Goal: Book appointment/travel/reservation

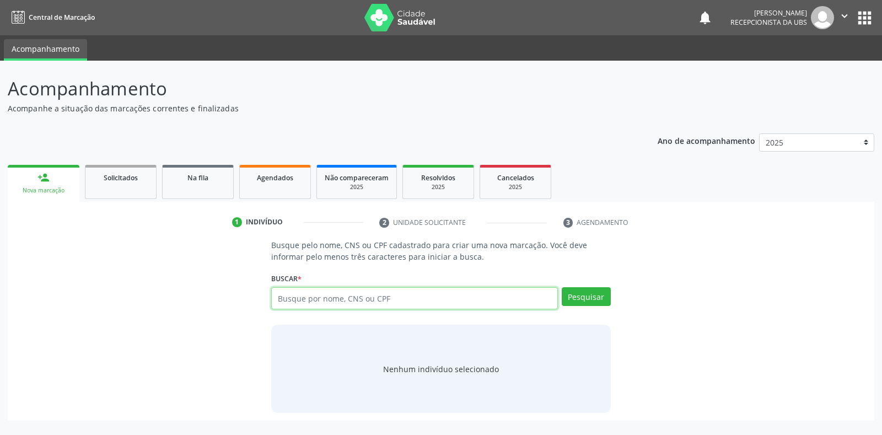
click at [401, 290] on input "text" at bounding box center [414, 298] width 286 height 22
click at [395, 298] on input "text" at bounding box center [414, 298] width 286 height 22
click at [357, 298] on input "text" at bounding box center [414, 298] width 286 height 22
click at [318, 301] on input "text" at bounding box center [414, 298] width 286 height 22
paste input "184.714.794-19"
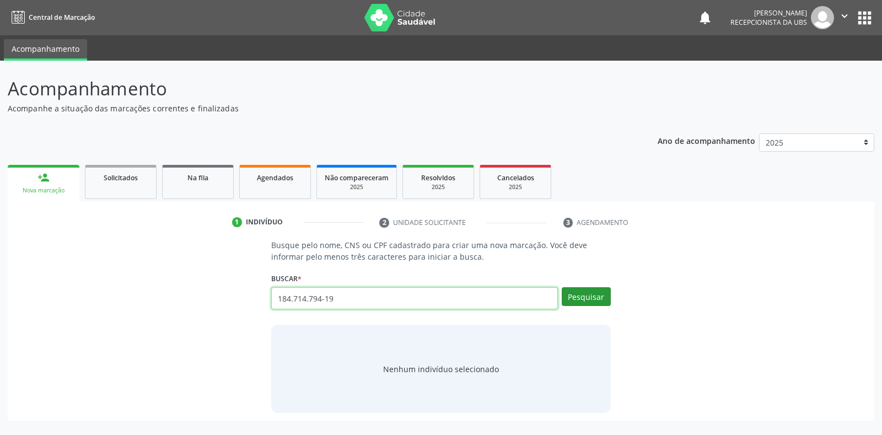
type input "184.714.794-19"
click at [585, 295] on button "Pesquisar" at bounding box center [585, 296] width 49 height 19
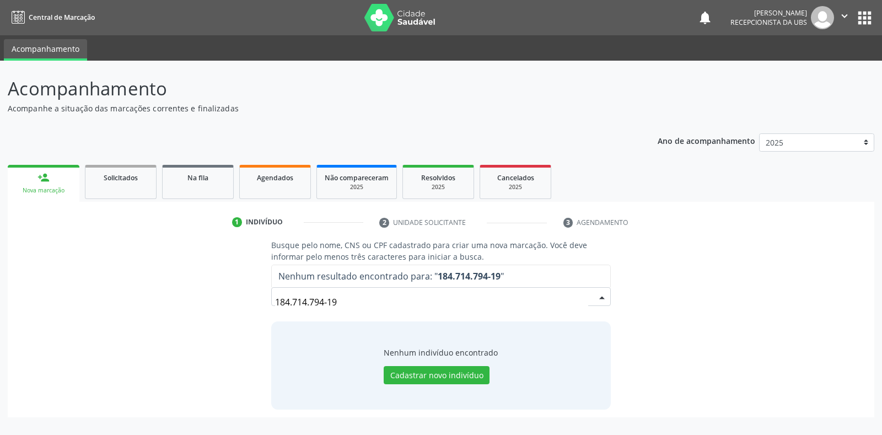
drag, startPoint x: 366, startPoint y: 301, endPoint x: 194, endPoint y: 301, distance: 172.5
click at [194, 301] on div "Busque pelo nome, CNS ou CPF cadastrado para criar uma nova marcação. Você deve…" at bounding box center [440, 324] width 851 height 170
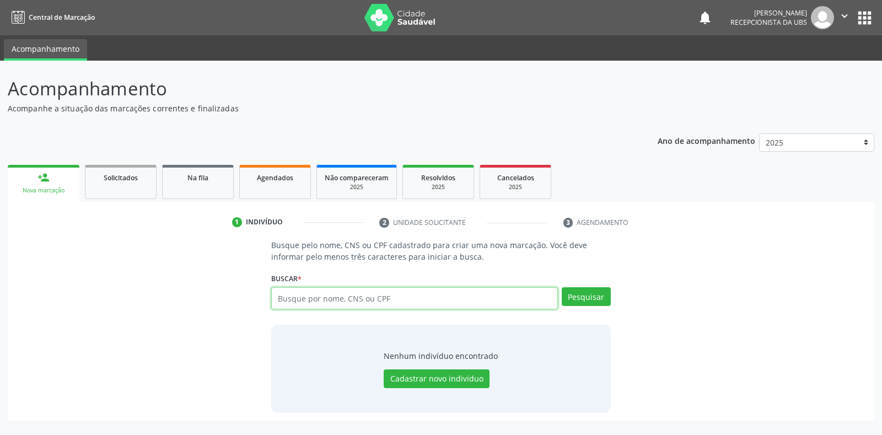
click at [338, 302] on input "text" at bounding box center [414, 298] width 286 height 22
paste input "708200673449546"
type input "708200673449546"
click at [589, 302] on button "Pesquisar" at bounding box center [585, 296] width 49 height 19
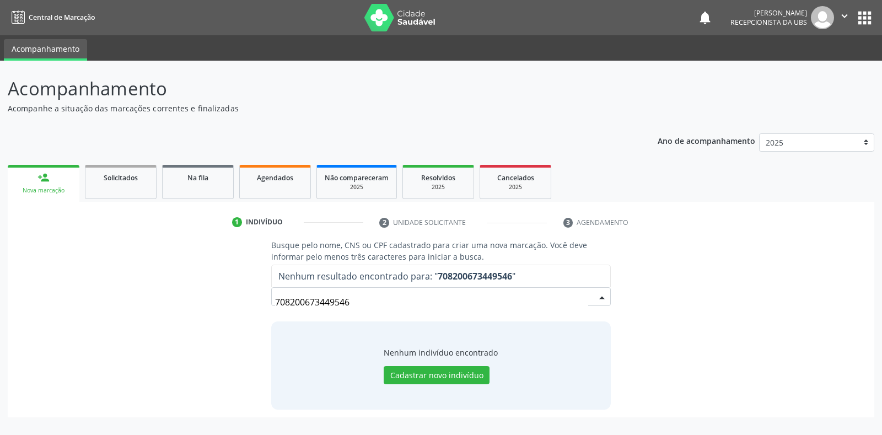
drag, startPoint x: 369, startPoint y: 306, endPoint x: 224, endPoint y: 307, distance: 144.9
click at [224, 307] on div "Busque pelo nome, CNS ou CPF cadastrado para criar uma nova marcação. Você deve…" at bounding box center [440, 324] width 851 height 170
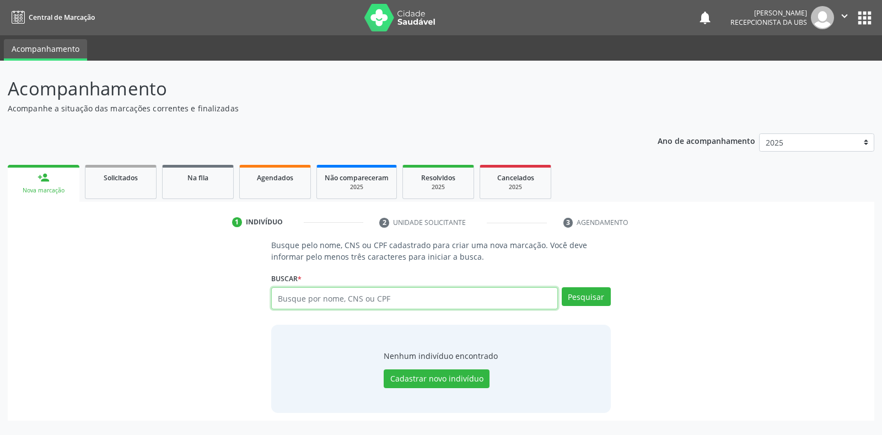
click at [298, 302] on input "text" at bounding box center [414, 298] width 286 height 22
paste input "[PERSON_NAME]"
type input "[PERSON_NAME]"
click at [584, 306] on div "Pesquisar" at bounding box center [584, 302] width 53 height 30
click at [585, 302] on button "Pesquisar" at bounding box center [585, 296] width 49 height 19
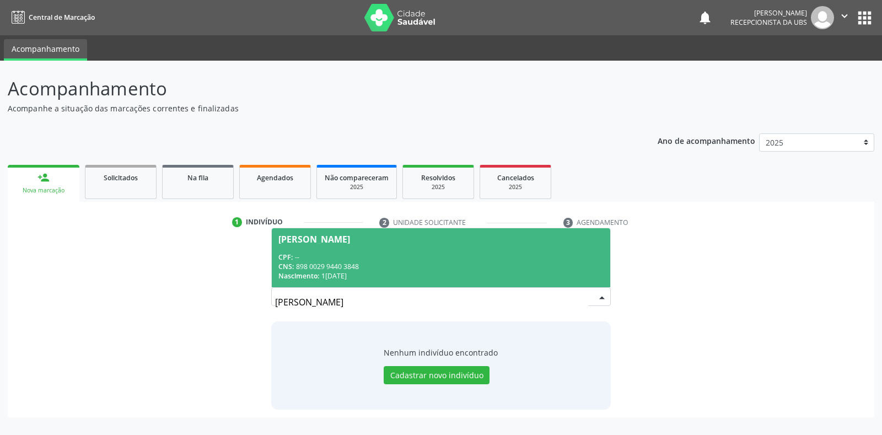
click at [432, 253] on div "CPF: --" at bounding box center [440, 256] width 325 height 9
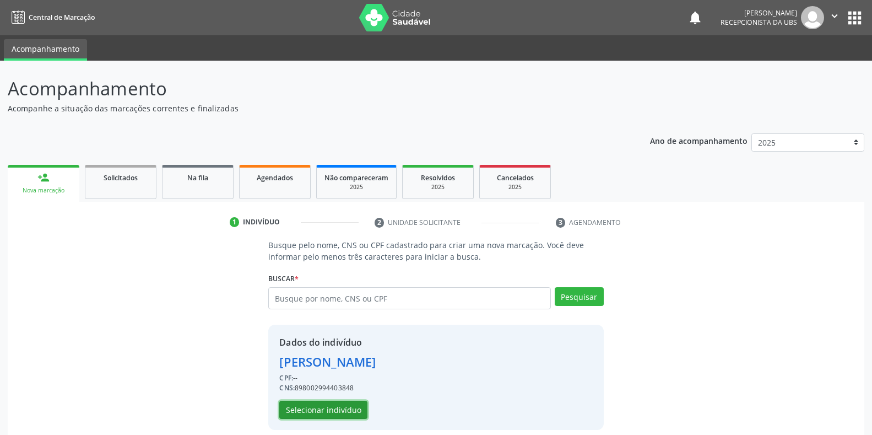
click at [349, 409] on button "Selecionar indivíduo" at bounding box center [323, 410] width 88 height 19
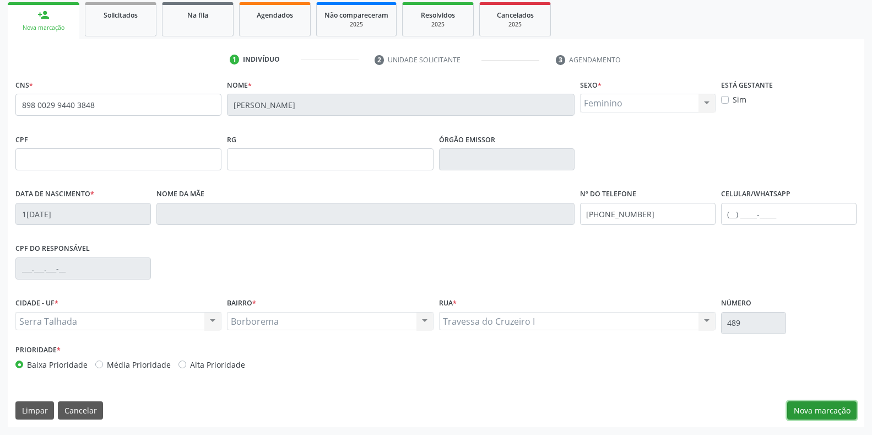
click at [807, 407] on button "Nova marcação" at bounding box center [821, 410] width 69 height 19
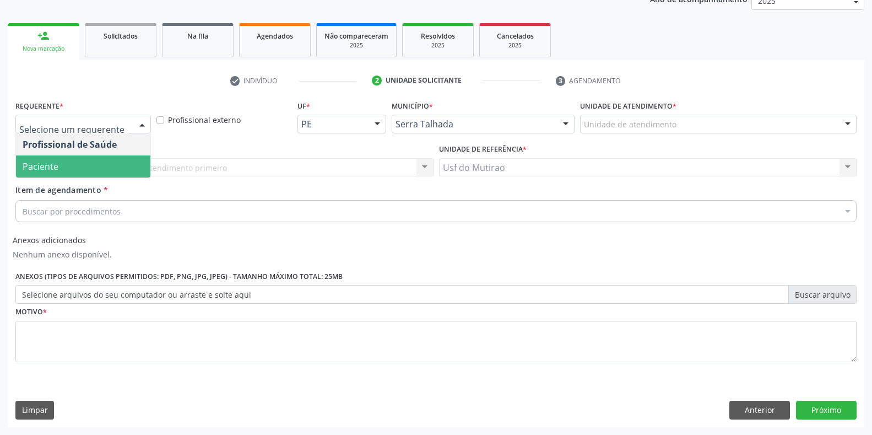
click at [63, 165] on span "Paciente" at bounding box center [83, 166] width 134 height 22
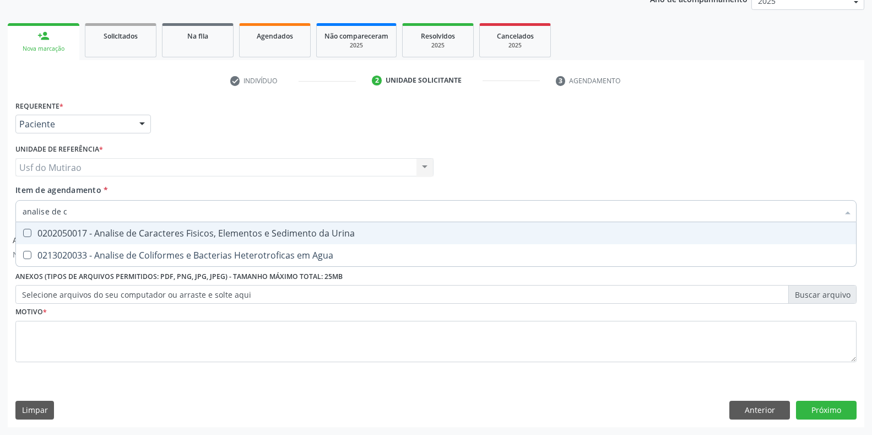
type input "analise de ca"
click at [104, 226] on span "0202050017 - Analise de Caracteres Fisicos, Elementos e Sedimento da Urina" at bounding box center [436, 233] width 840 height 22
checkbox Urina "true"
drag, startPoint x: 101, startPoint y: 211, endPoint x: 6, endPoint y: 210, distance: 95.3
click at [6, 210] on div "Acompanhamento Acompanhe a situação das marcações correntes e finalizadas Relat…" at bounding box center [436, 177] width 872 height 516
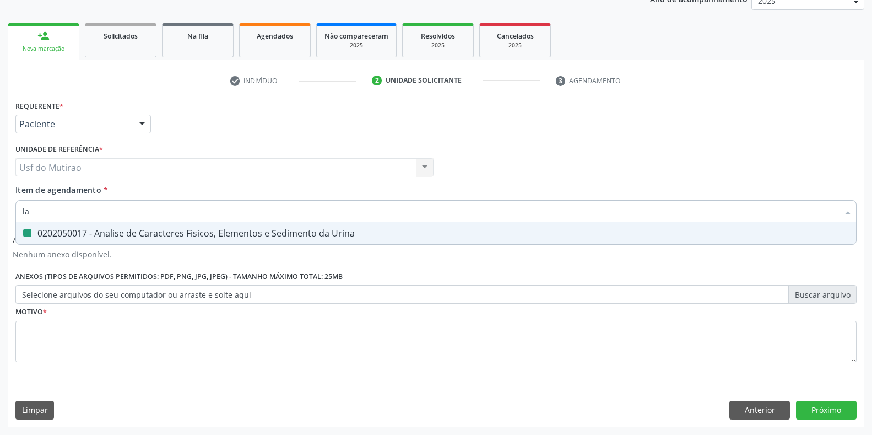
type input "lar"
checkbox Urina "false"
type input "larva"
click at [50, 230] on div "0202040089 - Pesquisa de Larvas Nas Fezes" at bounding box center [436, 233] width 827 height 9
checkbox Fezes "true"
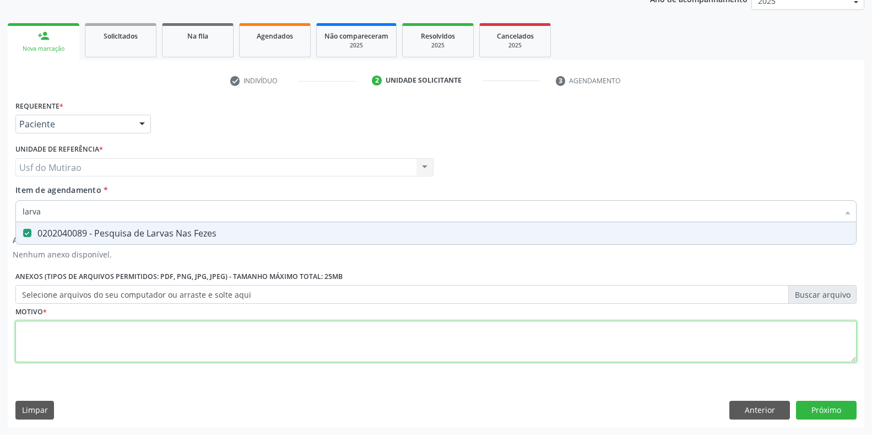
click at [80, 327] on div "Requerente * Paciente Profissional de Saúde Paciente Nenhum resultado encontrad…" at bounding box center [435, 238] width 841 height 280
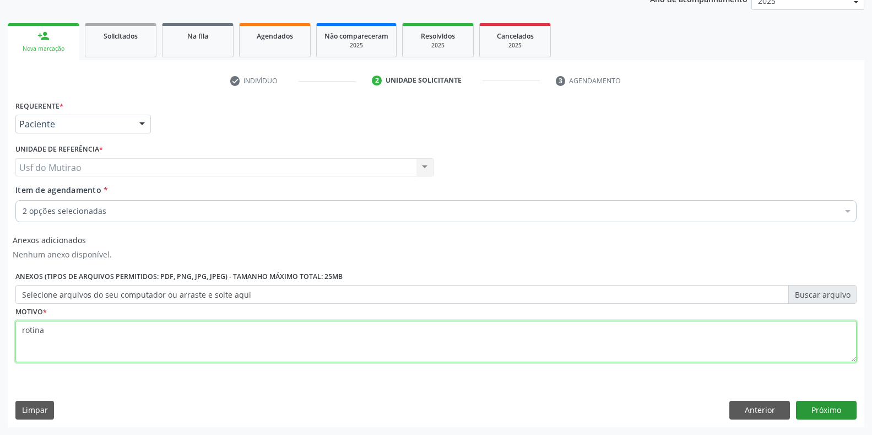
type textarea "rotina"
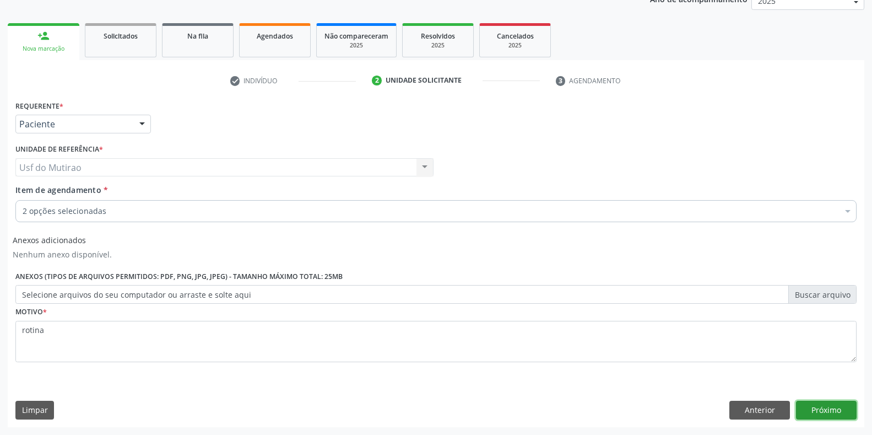
click at [815, 409] on button "Próximo" at bounding box center [826, 410] width 61 height 19
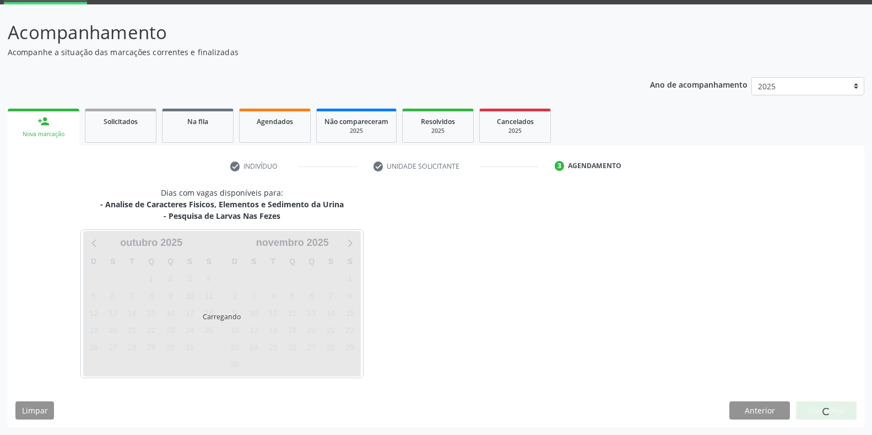
scroll to position [89, 0]
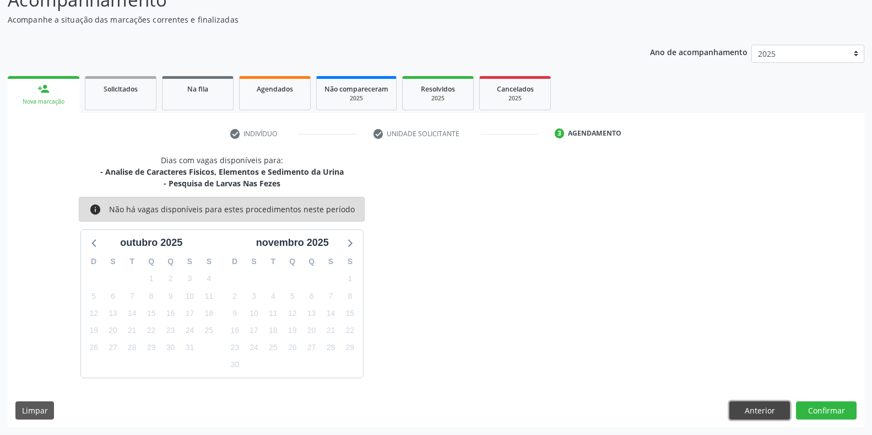
click at [776, 409] on button "Anterior" at bounding box center [760, 410] width 61 height 19
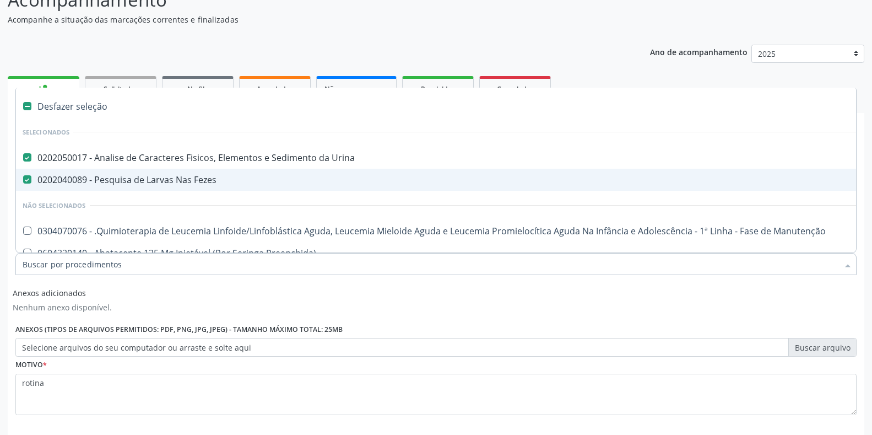
click at [168, 180] on div "0202040089 - Pesquisa de Larvas Nas Fezes" at bounding box center [452, 179] width 858 height 9
checkbox Fezes "false"
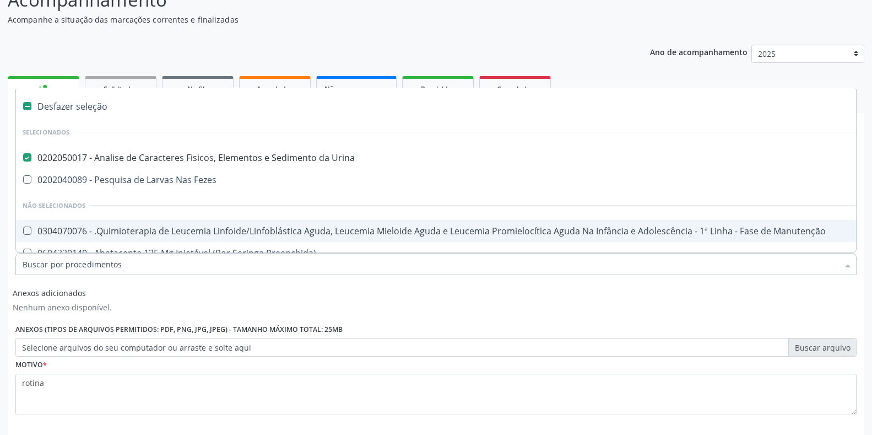
click at [820, 289] on div "Anexos adicionados Nenhum anexo disponível. Anexos (Tipos de arquivos permitido…" at bounding box center [436, 319] width 847 height 73
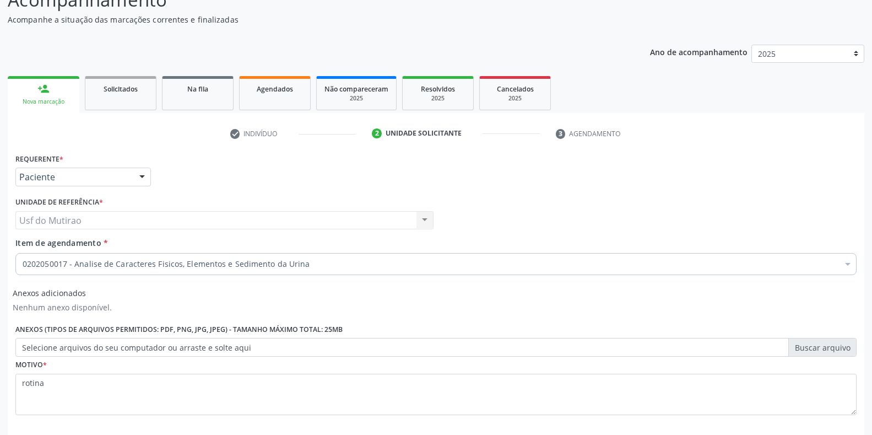
scroll to position [142, 0]
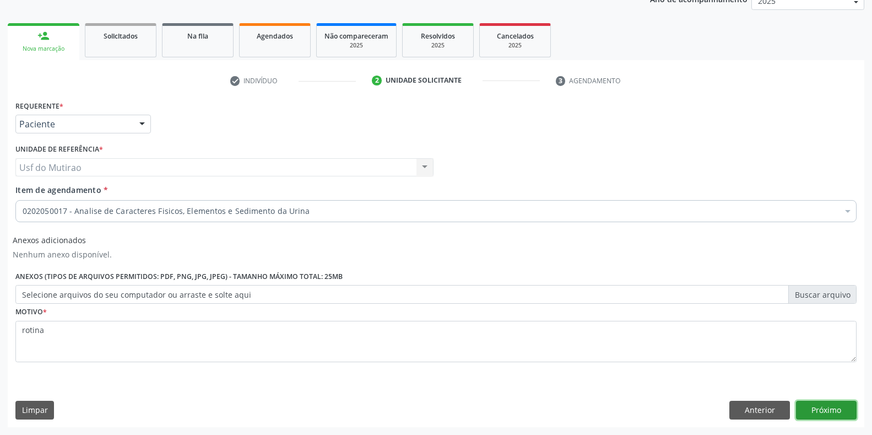
click at [825, 414] on button "Próximo" at bounding box center [826, 410] width 61 height 19
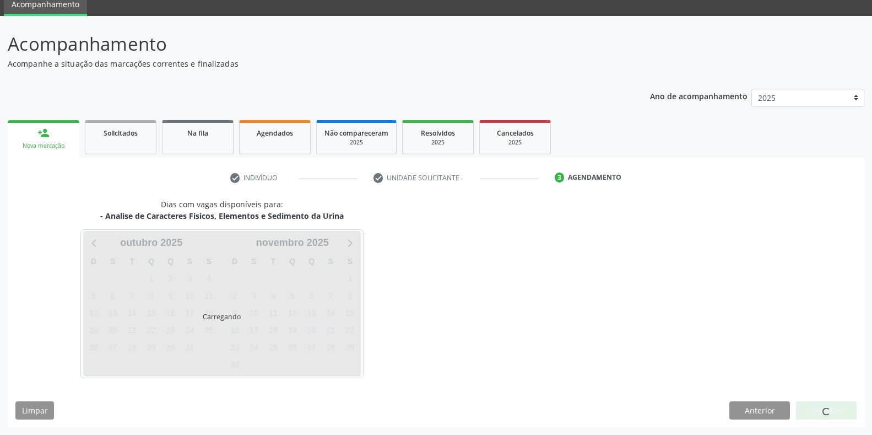
scroll to position [45, 0]
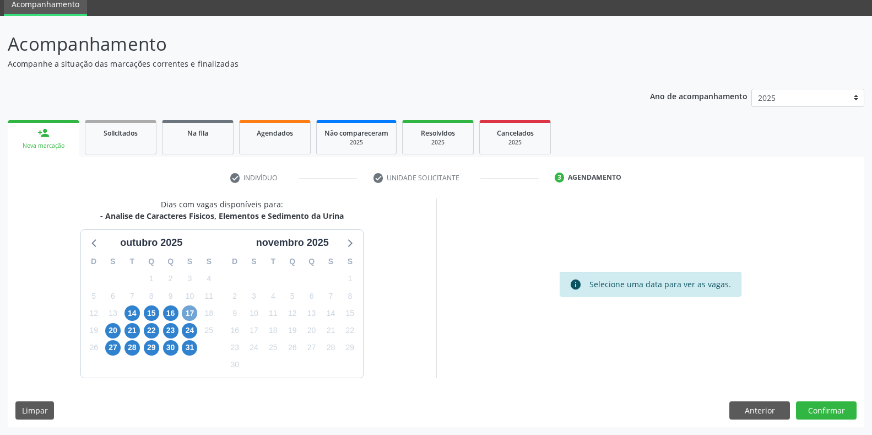
click at [194, 311] on span "17" at bounding box center [189, 312] width 15 height 15
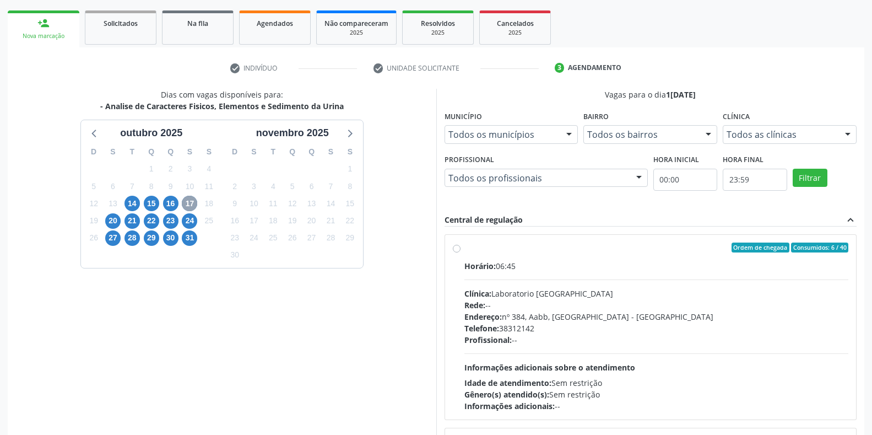
scroll to position [155, 0]
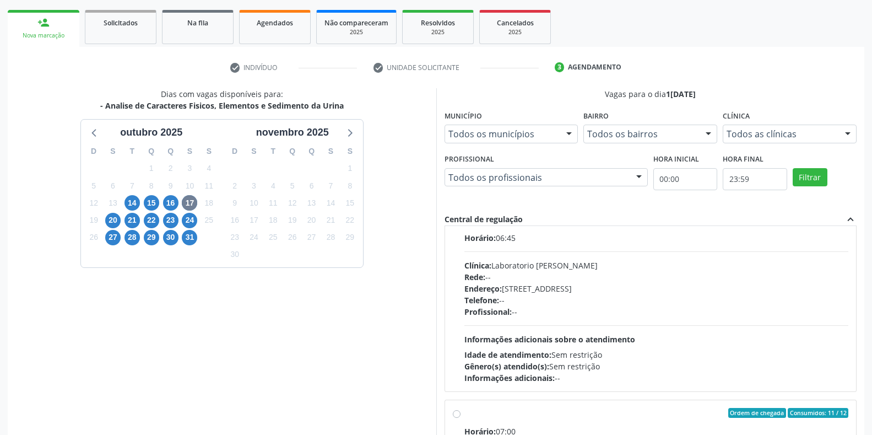
click at [543, 283] on div "Endereço: [STREET_ADDRESS]" at bounding box center [656, 289] width 385 height 12
click at [461, 225] on input "Ordem de chegada Consumidos: 11 / 40 Horário: 06:45 Clínica: Laboratorio [PERSO…" at bounding box center [457, 220] width 8 height 10
radio input "true"
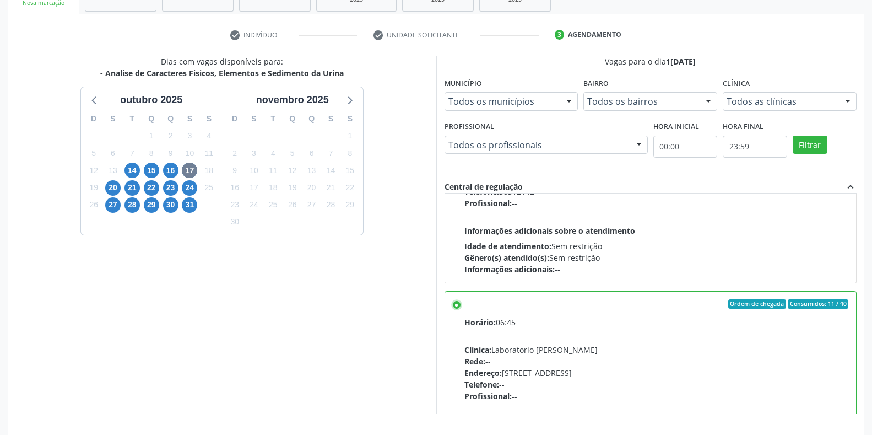
scroll to position [224, 0]
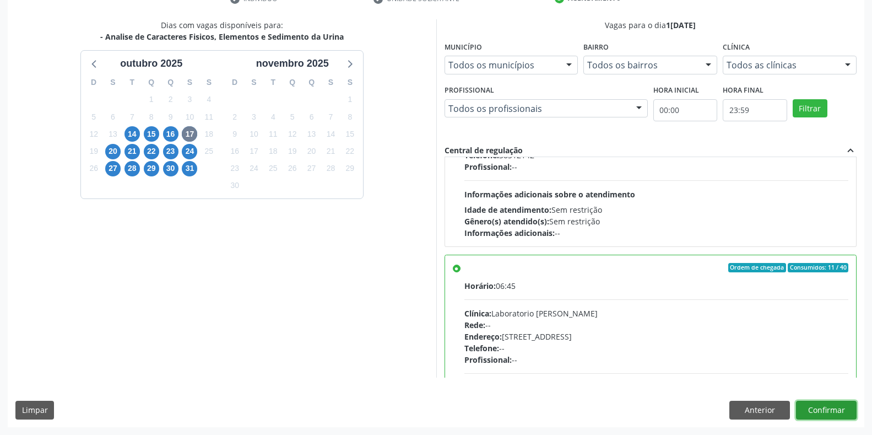
click at [803, 404] on button "Confirmar" at bounding box center [826, 410] width 61 height 19
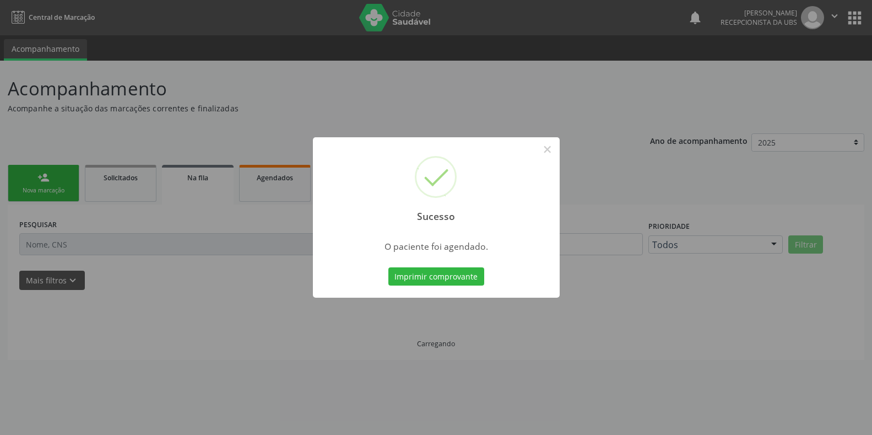
scroll to position [0, 0]
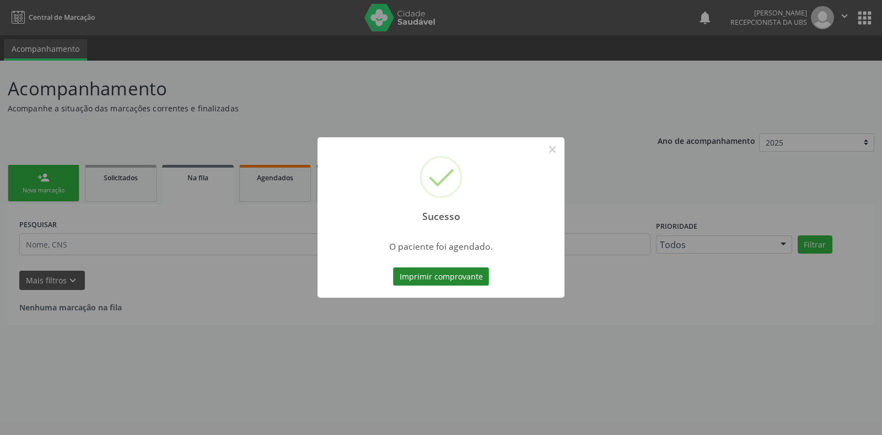
click at [462, 280] on button "Imprimir comprovante" at bounding box center [441, 276] width 96 height 19
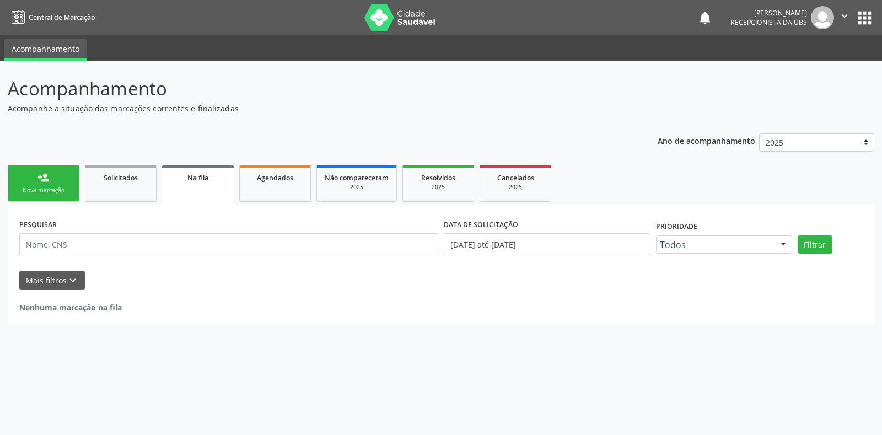
click at [37, 186] on div "Nova marcação" at bounding box center [43, 190] width 55 height 8
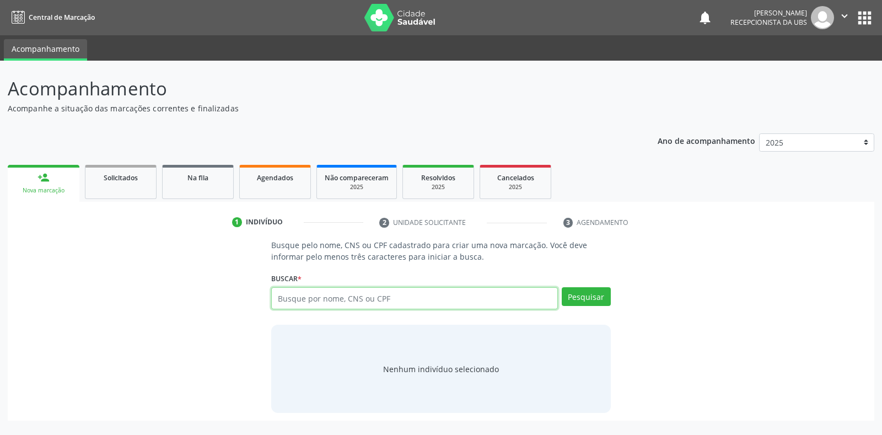
click at [439, 302] on input "text" at bounding box center [414, 298] width 286 height 22
type input "700507937494050"
click at [593, 305] on button "Pesquisar" at bounding box center [585, 296] width 49 height 19
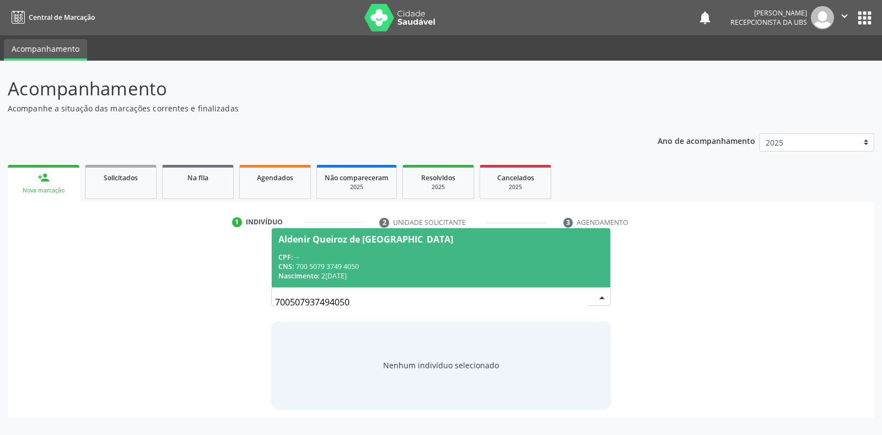
click at [369, 258] on div "CPF: --" at bounding box center [440, 256] width 325 height 9
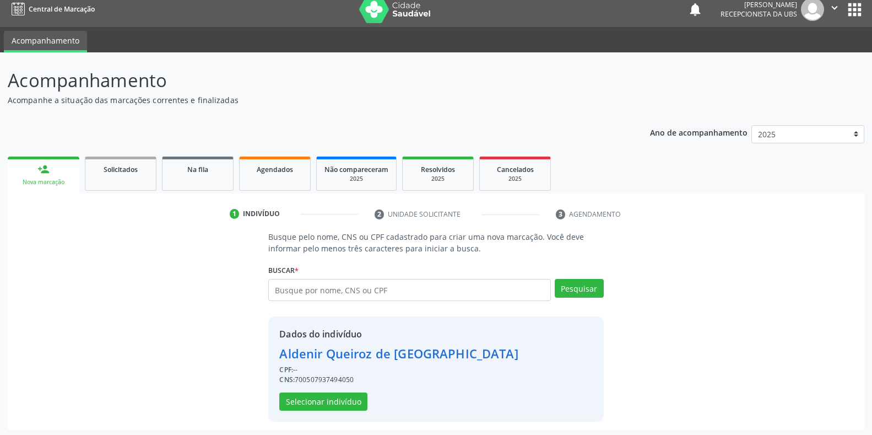
scroll to position [10, 0]
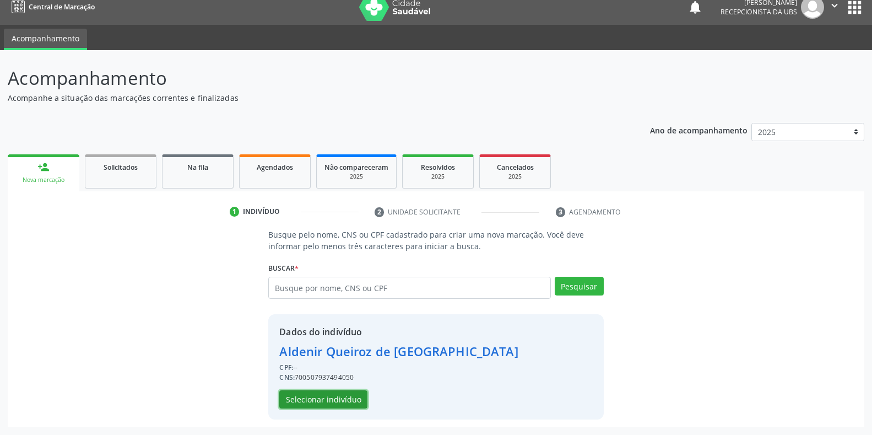
click at [359, 399] on button "Selecionar indivíduo" at bounding box center [323, 399] width 88 height 19
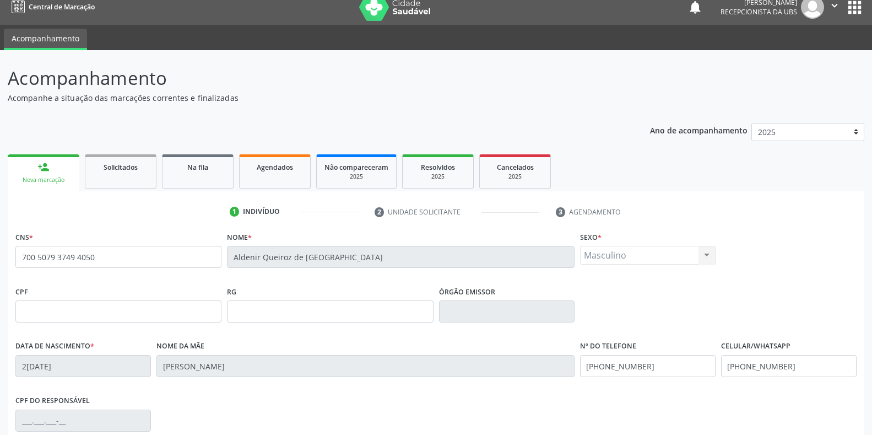
scroll to position [163, 0]
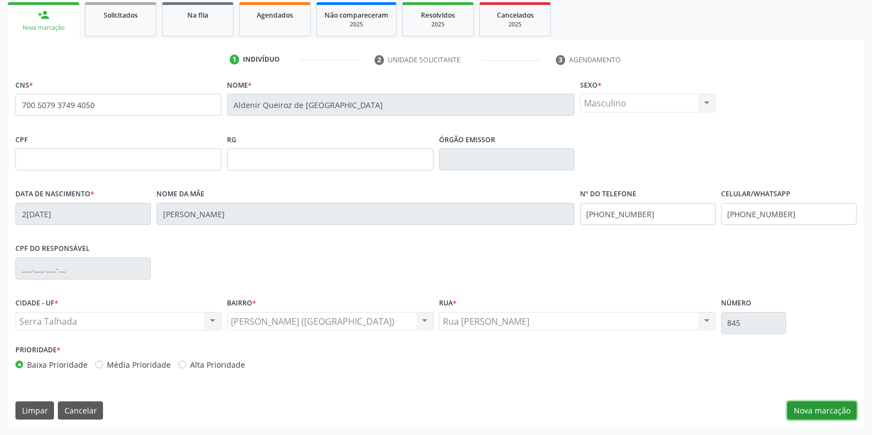
click at [836, 417] on button "Nova marcação" at bounding box center [821, 410] width 69 height 19
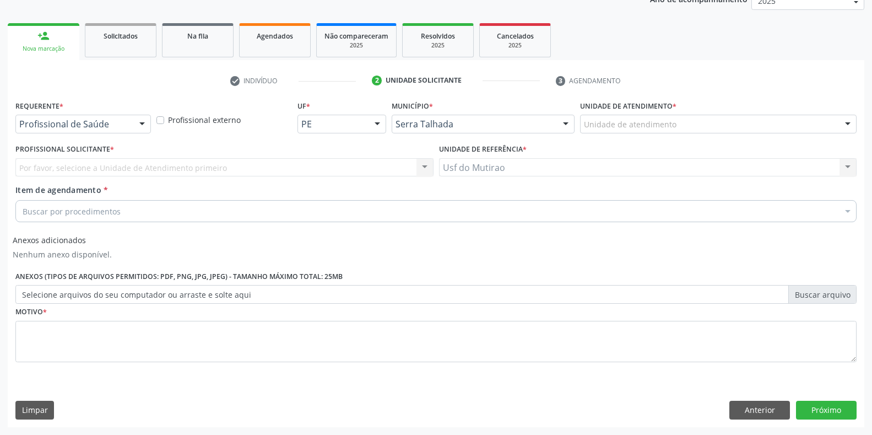
click at [69, 132] on div "Profissional de Saúde" at bounding box center [83, 124] width 136 height 19
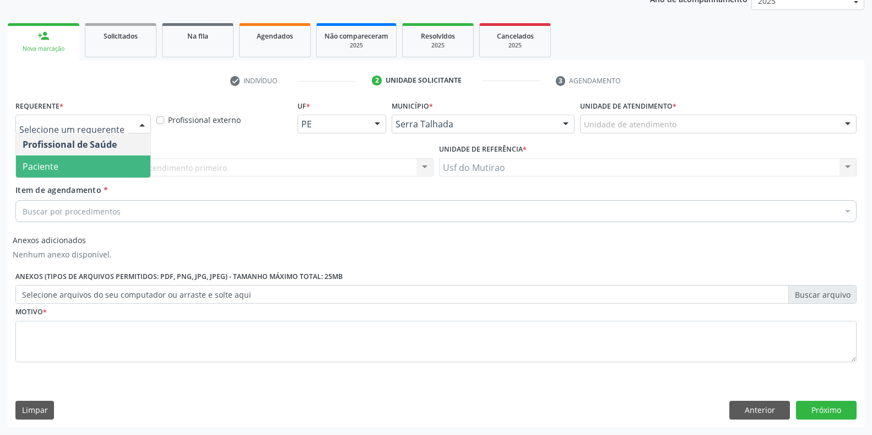
click at [57, 162] on span "Paciente" at bounding box center [41, 166] width 36 height 12
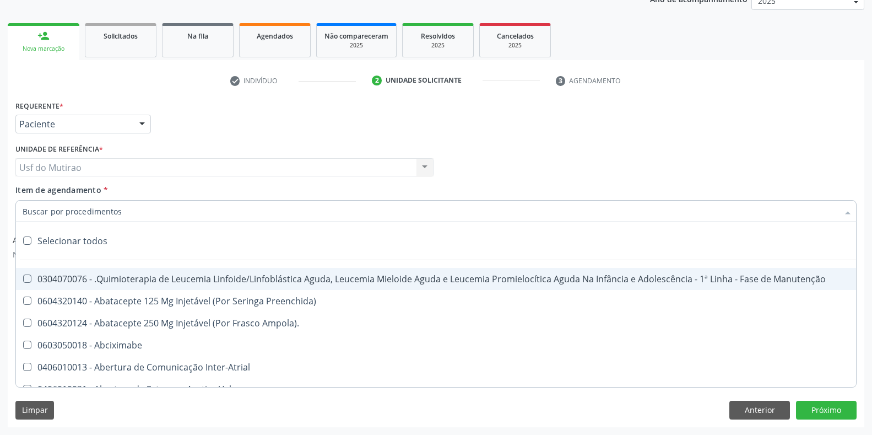
click at [99, 212] on input "Item de agendamento *" at bounding box center [431, 211] width 816 height 22
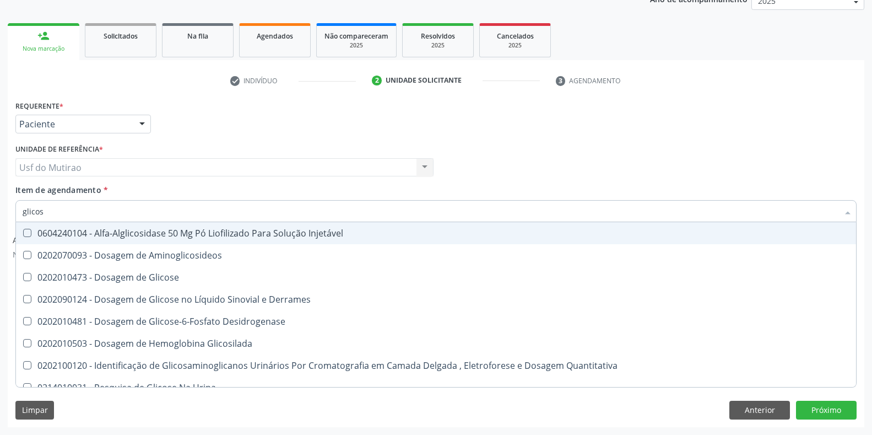
type input "glicose"
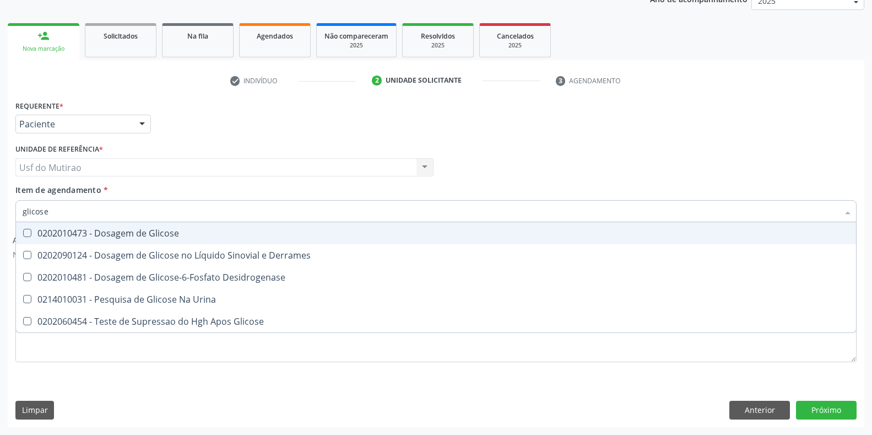
click at [127, 229] on div "0202010473 - Dosagem de Glicose" at bounding box center [436, 233] width 827 height 9
checkbox Glicose "true"
drag, startPoint x: 104, startPoint y: 215, endPoint x: 6, endPoint y: 212, distance: 98.1
click at [6, 212] on div "Acompanhamento Acompanhe a situação das marcações correntes e finalizadas Relat…" at bounding box center [436, 177] width 872 height 516
type input "hemo"
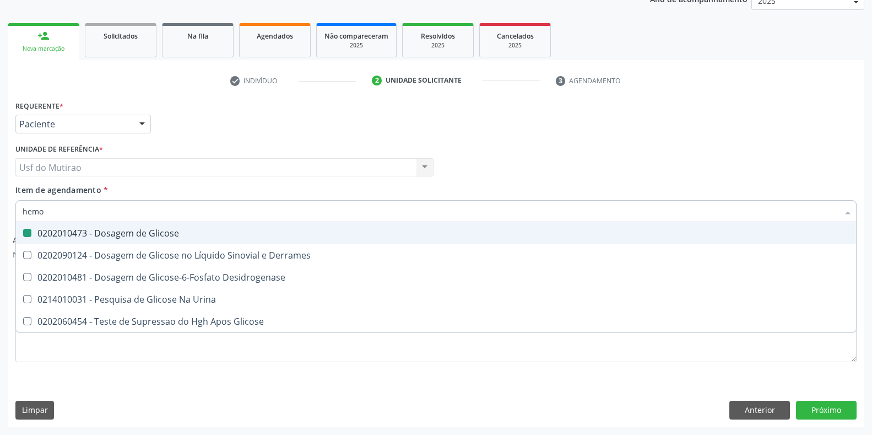
checkbox Glicose "false"
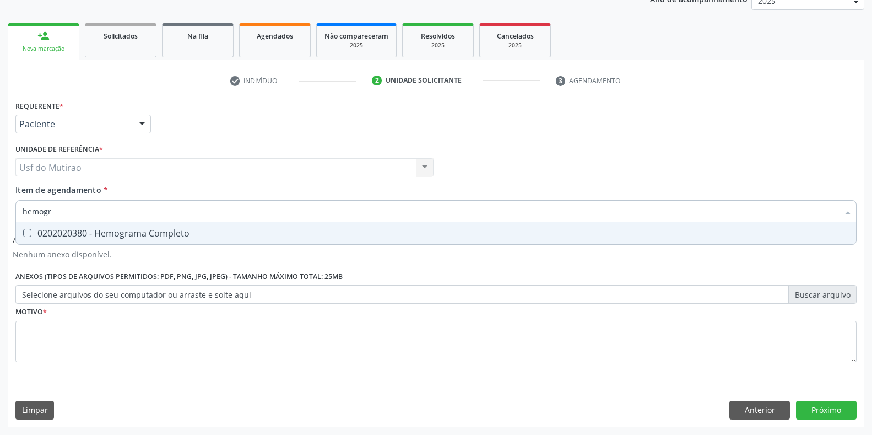
type input "hemogra"
click at [50, 231] on div "0202020380 - Hemograma Completo" at bounding box center [436, 233] width 827 height 9
checkbox Completo "true"
drag, startPoint x: 64, startPoint y: 215, endPoint x: 0, endPoint y: 201, distance: 66.0
click at [0, 201] on div "Acompanhamento Acompanhe a situação das marcações correntes e finalizadas Relat…" at bounding box center [436, 177] width 872 height 516
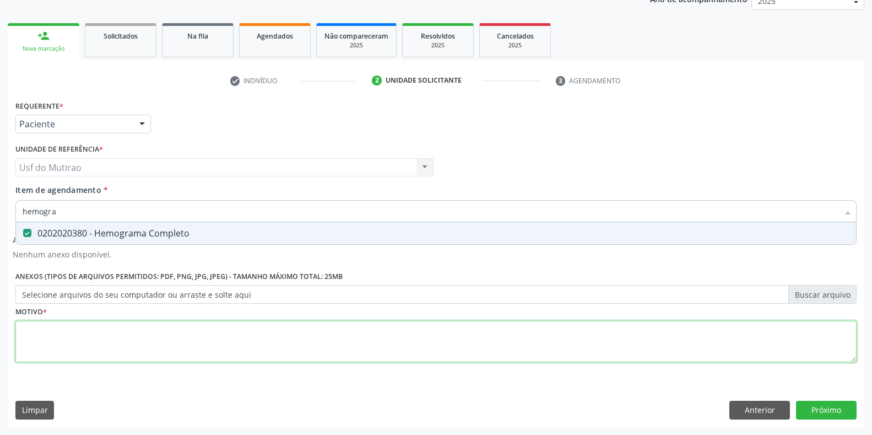
click at [139, 348] on div "Requerente * Paciente Profissional de Saúde Paciente Nenhum resultado encontrad…" at bounding box center [435, 238] width 841 height 280
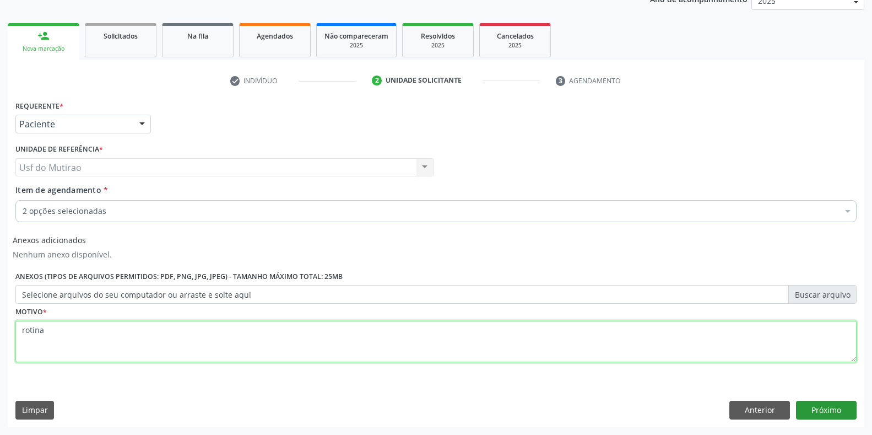
type textarea "rotina"
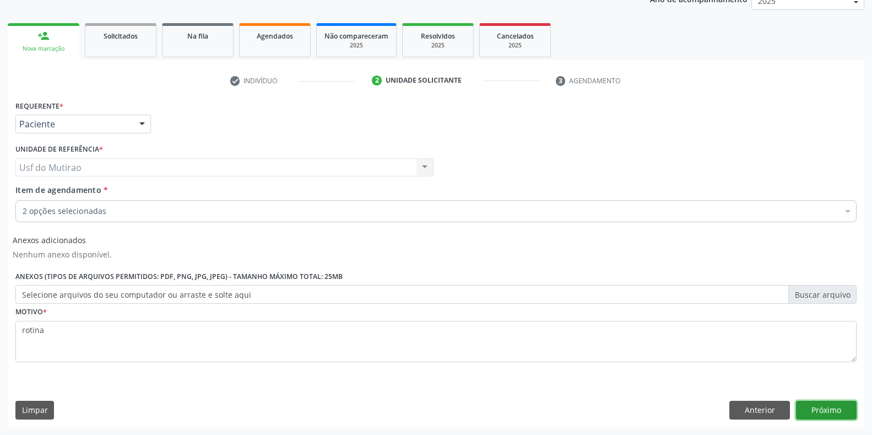
click at [841, 410] on button "Próximo" at bounding box center [826, 410] width 61 height 19
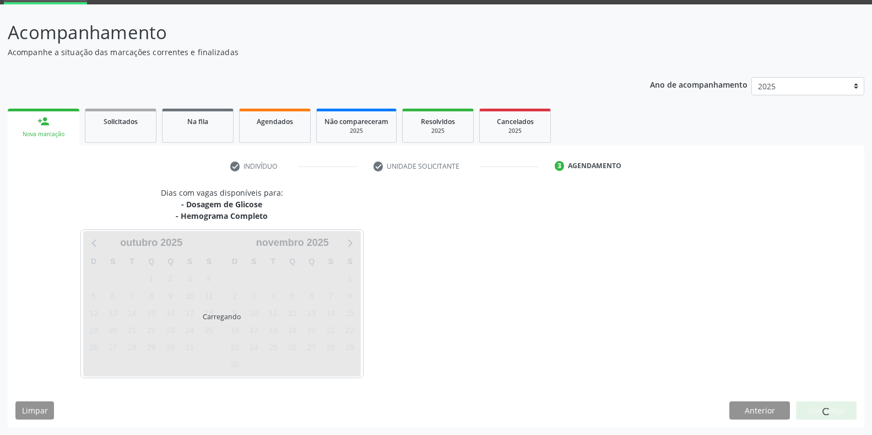
scroll to position [56, 0]
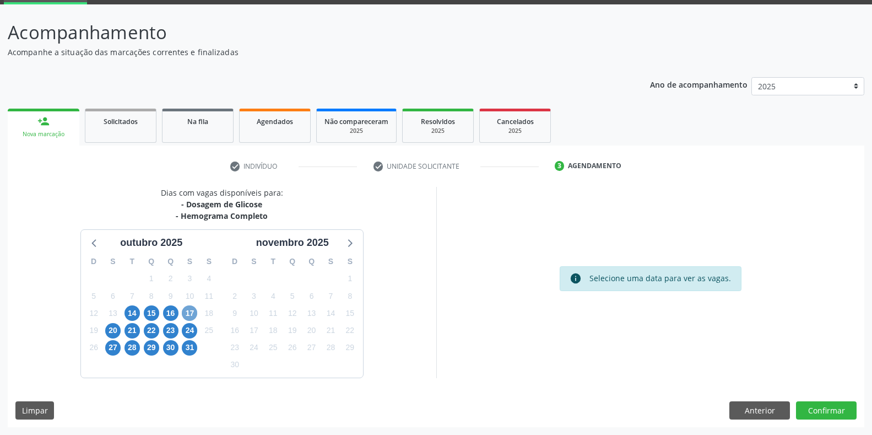
click at [187, 312] on span "17" at bounding box center [189, 312] width 15 height 15
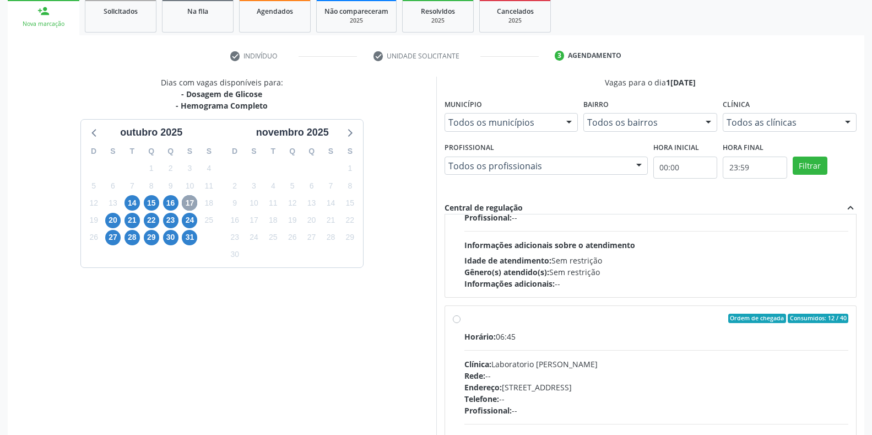
scroll to position [165, 0]
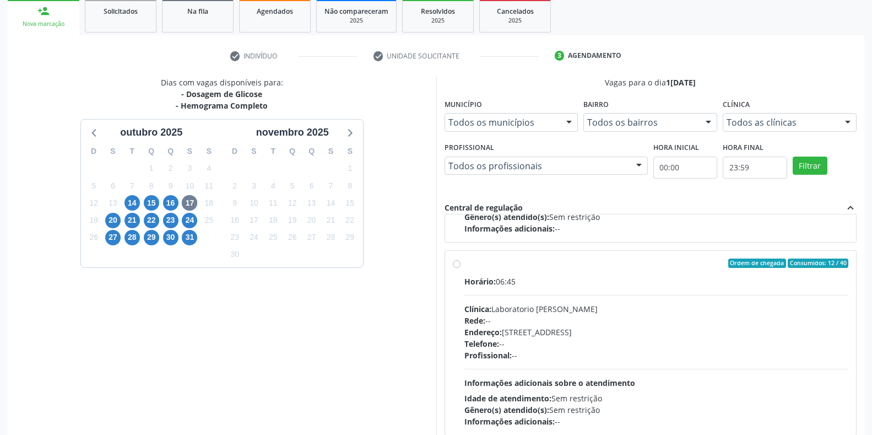
click at [519, 311] on div "Clínica: Laboratorio [PERSON_NAME]" at bounding box center [656, 309] width 385 height 12
click at [461, 268] on input "Ordem de chegada Consumidos: 12 / 40 Horário: 06:45 Clínica: Laboratorio [PERSO…" at bounding box center [457, 263] width 8 height 10
radio input "true"
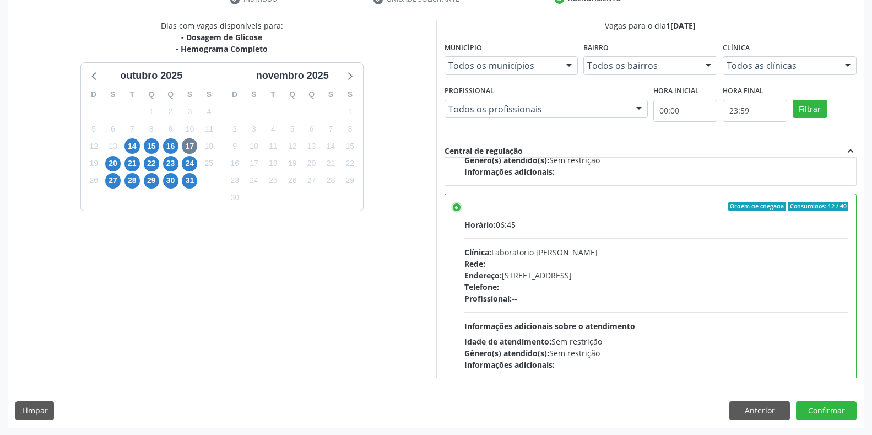
scroll to position [224, 0]
click at [827, 406] on button "Confirmar" at bounding box center [826, 410] width 61 height 19
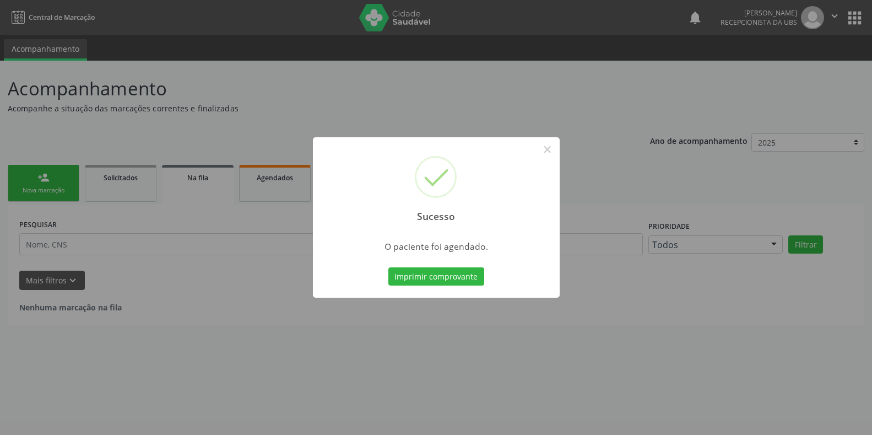
scroll to position [0, 0]
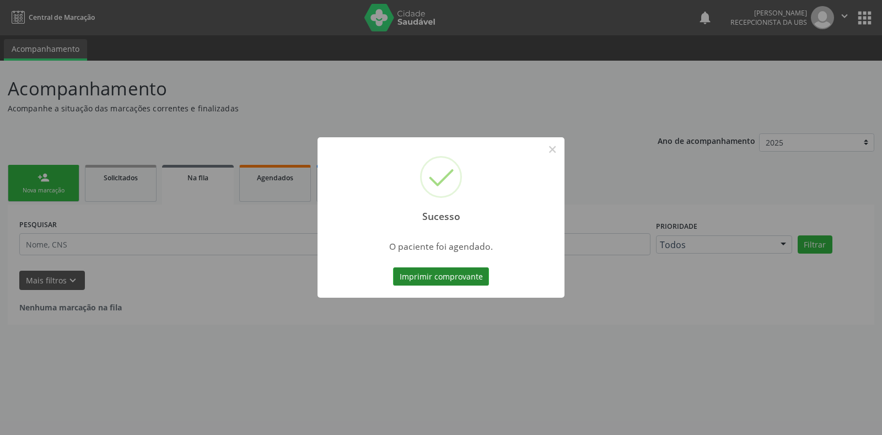
click at [425, 275] on button "Imprimir comprovante" at bounding box center [441, 276] width 96 height 19
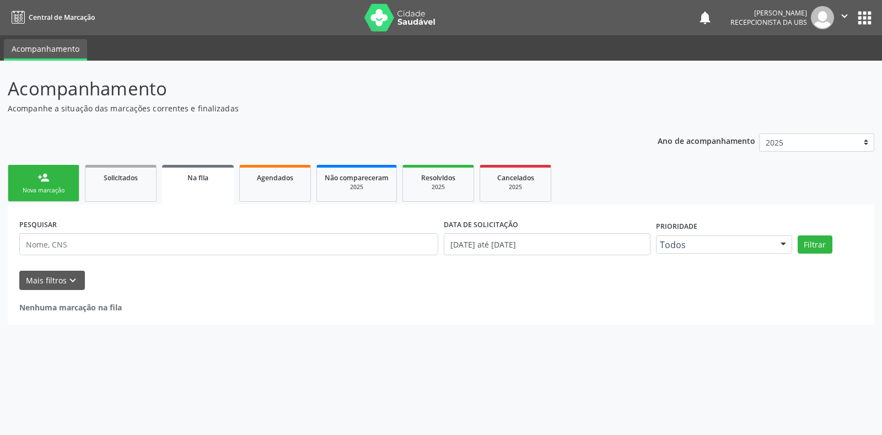
click at [42, 196] on link "person_add Nova marcação" at bounding box center [44, 183] width 72 height 37
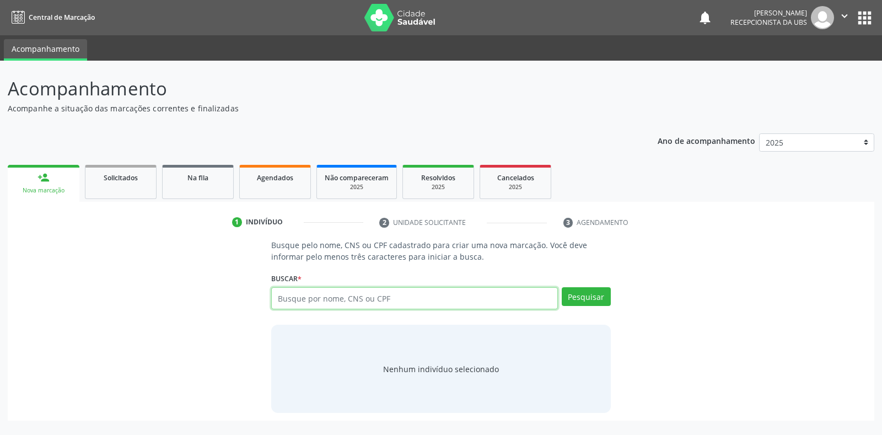
click at [329, 299] on input "text" at bounding box center [414, 298] width 286 height 22
type input "700507937494050"
click at [575, 296] on button "Pesquisar" at bounding box center [585, 296] width 49 height 19
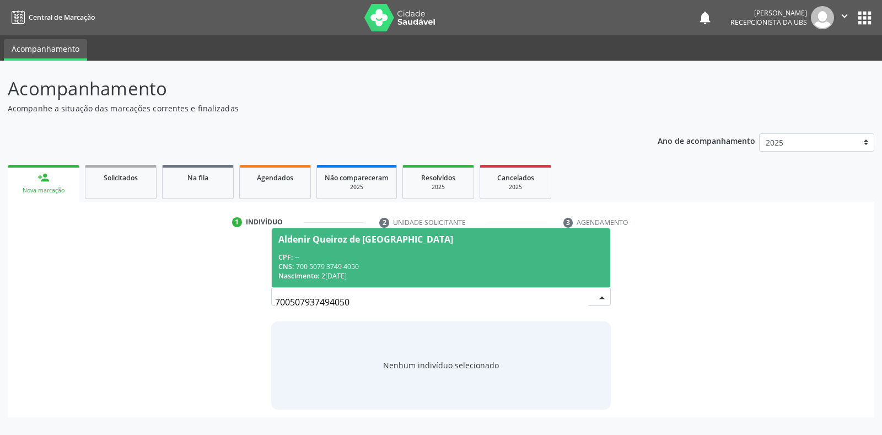
click at [323, 268] on div "CNS: 700 5079 3749 4050" at bounding box center [440, 266] width 325 height 9
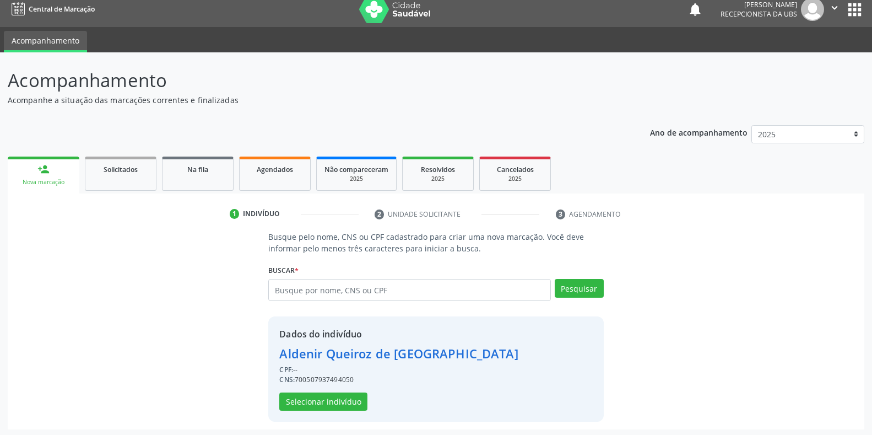
scroll to position [10, 0]
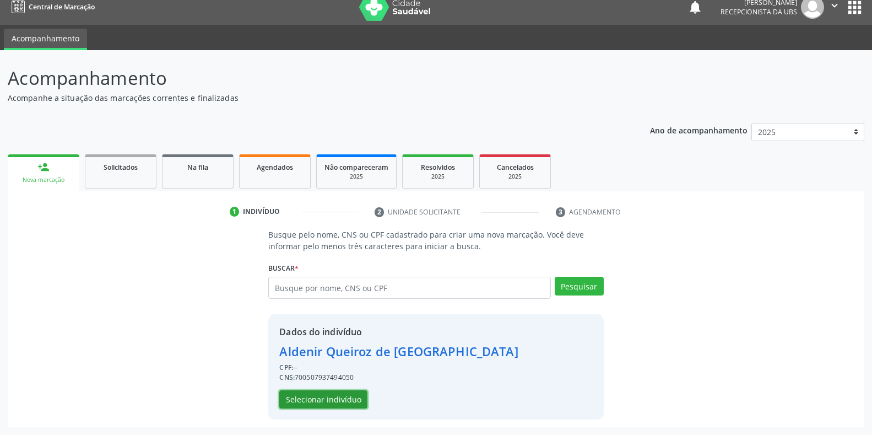
click at [306, 395] on button "Selecionar indivíduo" at bounding box center [323, 399] width 88 height 19
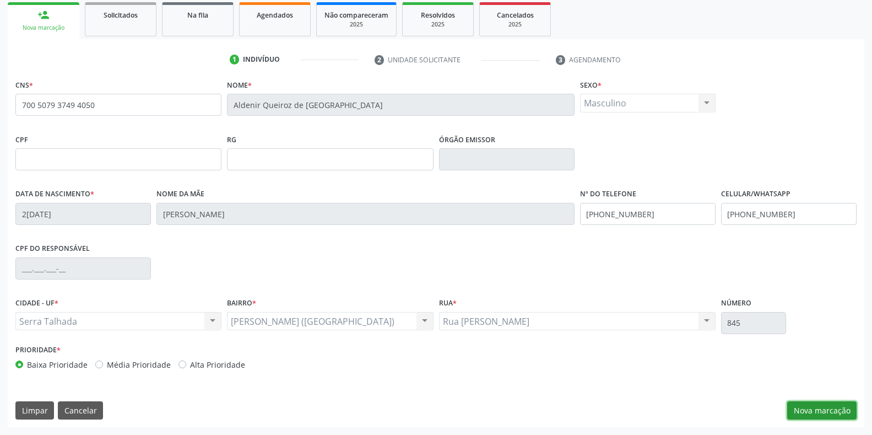
click at [826, 409] on button "Nova marcação" at bounding box center [821, 410] width 69 height 19
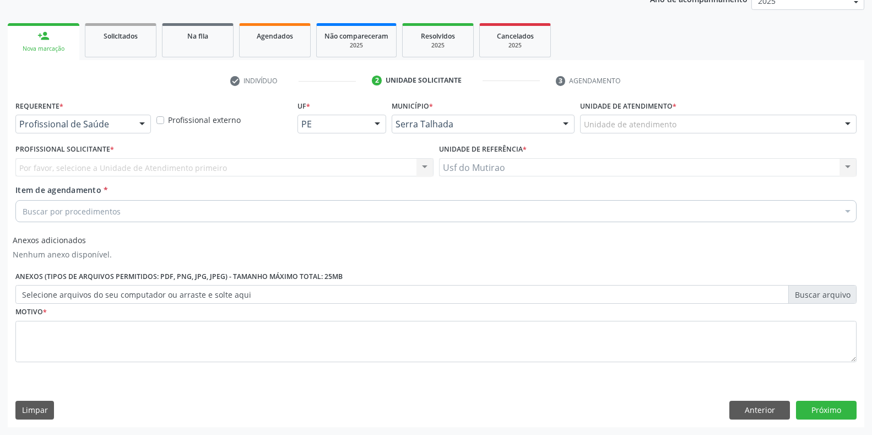
scroll to position [142, 0]
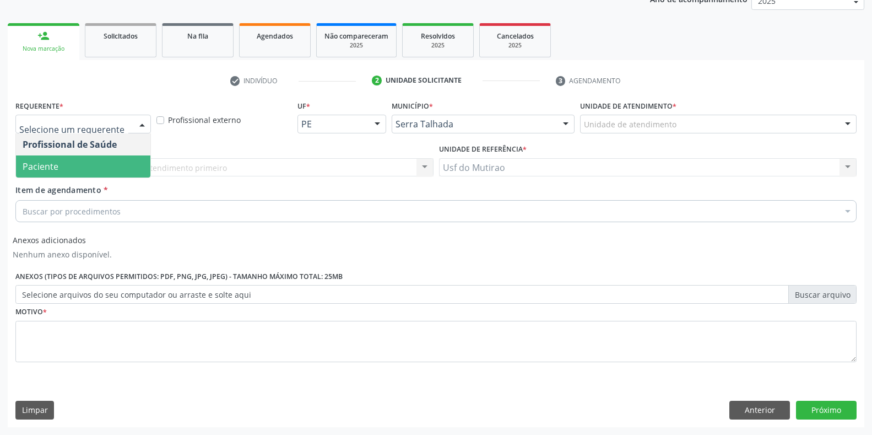
click at [42, 159] on span "Paciente" at bounding box center [83, 166] width 134 height 22
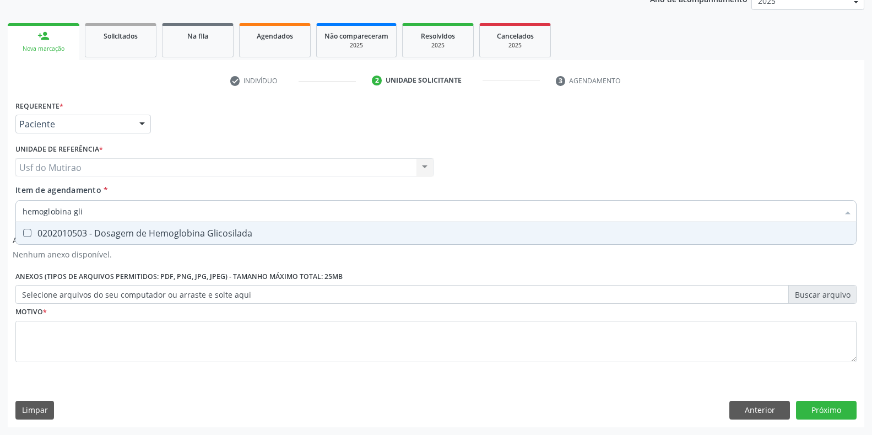
type input "hemoglobina glic"
click at [112, 237] on div "0202010503 - Dosagem de Hemoglobina Glicosilada" at bounding box center [436, 233] width 827 height 9
checkbox Glicosilada "true"
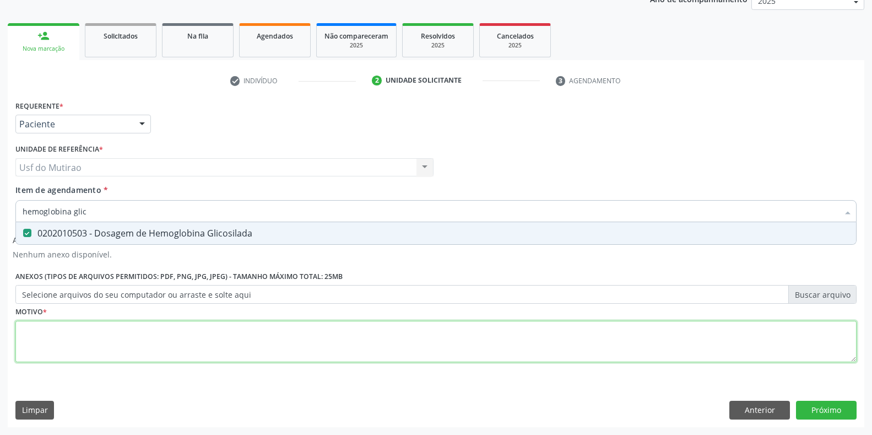
click at [95, 328] on div "Requerente * Paciente Profissional de Saúde Paciente Nenhum resultado encontrad…" at bounding box center [435, 238] width 841 height 280
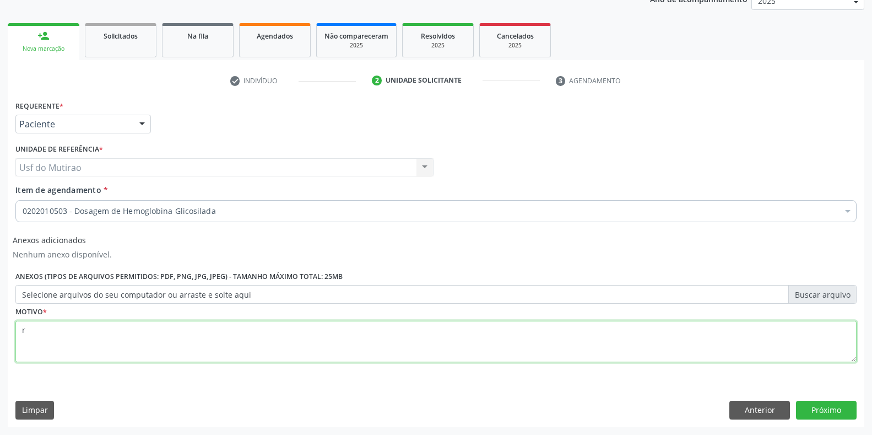
type textarea "r"
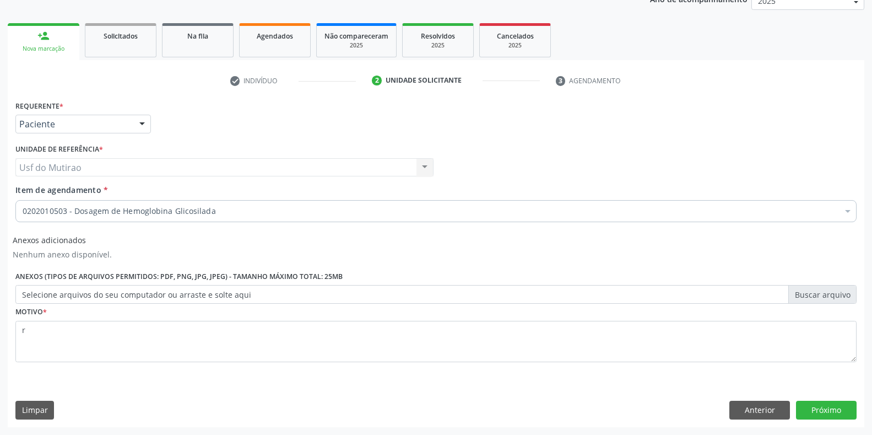
drag, startPoint x: 804, startPoint y: 398, endPoint x: 811, endPoint y: 400, distance: 7.0
click at [807, 399] on div "Requerente * Paciente Profissional de Saúde Paciente Nenhum resultado encontrad…" at bounding box center [436, 262] width 857 height 329
click at [811, 400] on div "Requerente * Paciente Profissional de Saúde Paciente Nenhum resultado encontrad…" at bounding box center [436, 262] width 857 height 329
click at [813, 407] on button "Próximo" at bounding box center [826, 410] width 61 height 19
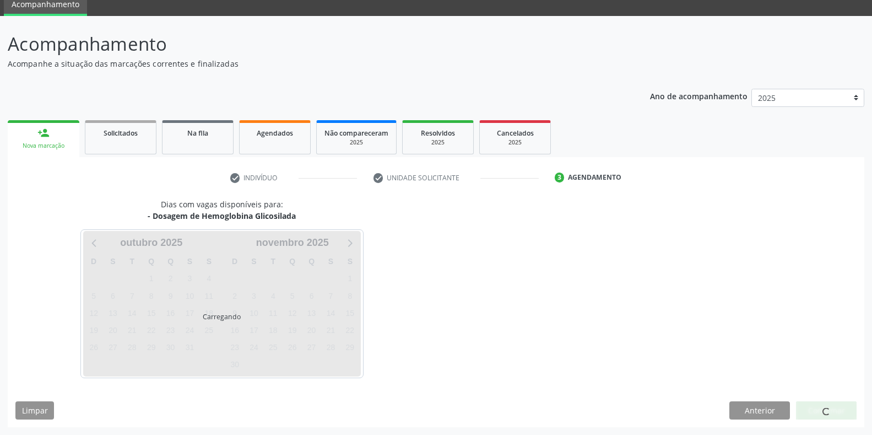
scroll to position [45, 0]
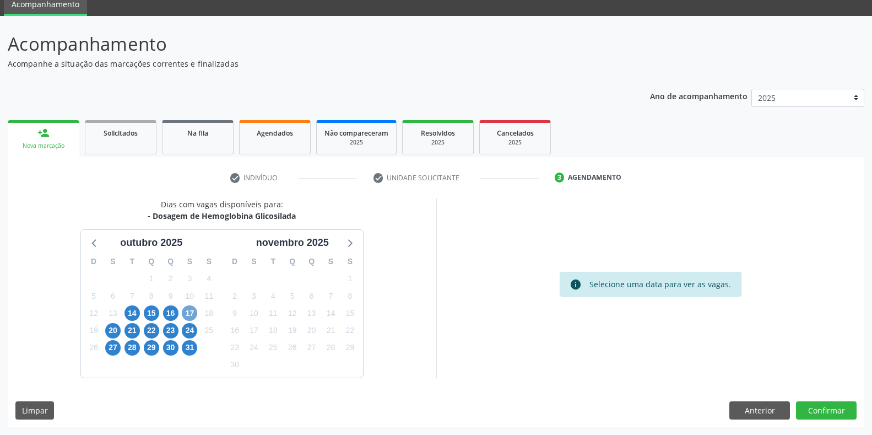
click at [190, 315] on span "17" at bounding box center [189, 312] width 15 height 15
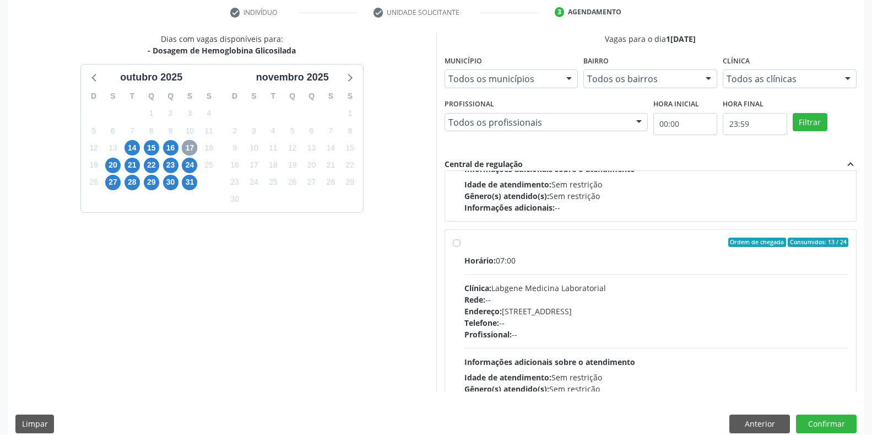
scroll to position [174, 0]
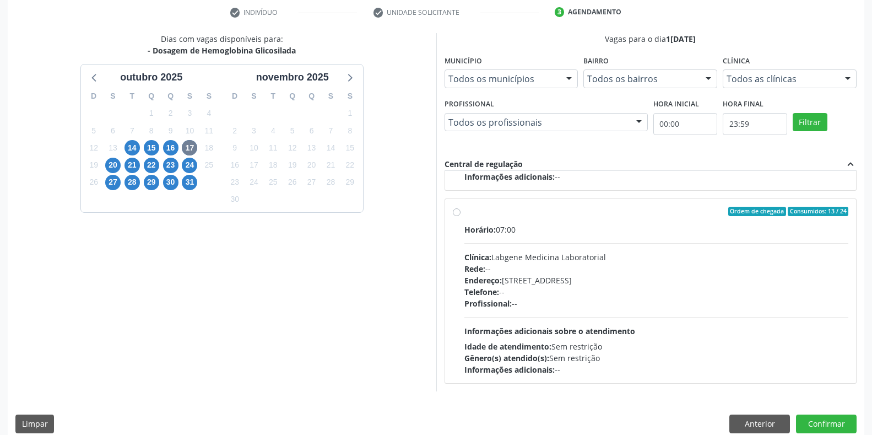
click at [492, 283] on span "Endereço:" at bounding box center [482, 280] width 37 height 10
click at [461, 217] on input "Ordem de chegada Consumidos: 13 / 24 Horário: 07:00 Clínica: Labgene Medicina L…" at bounding box center [457, 212] width 8 height 10
radio input "true"
click at [848, 427] on button "Confirmar" at bounding box center [826, 423] width 61 height 19
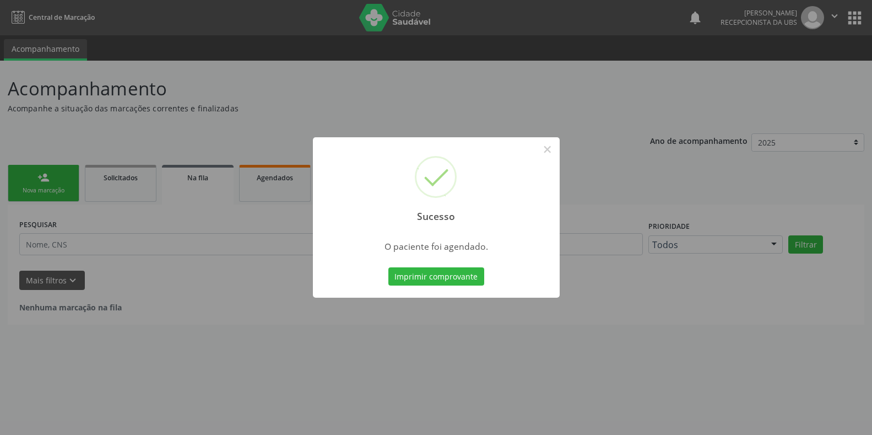
scroll to position [0, 0]
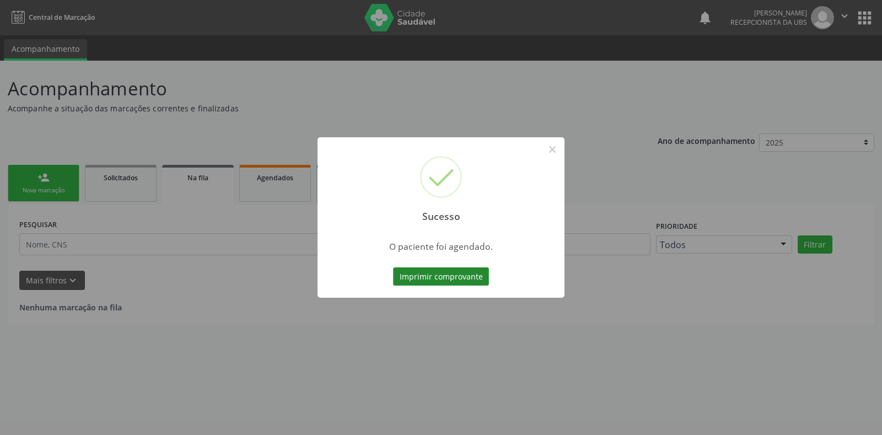
click at [430, 283] on button "Imprimir comprovante" at bounding box center [441, 276] width 96 height 19
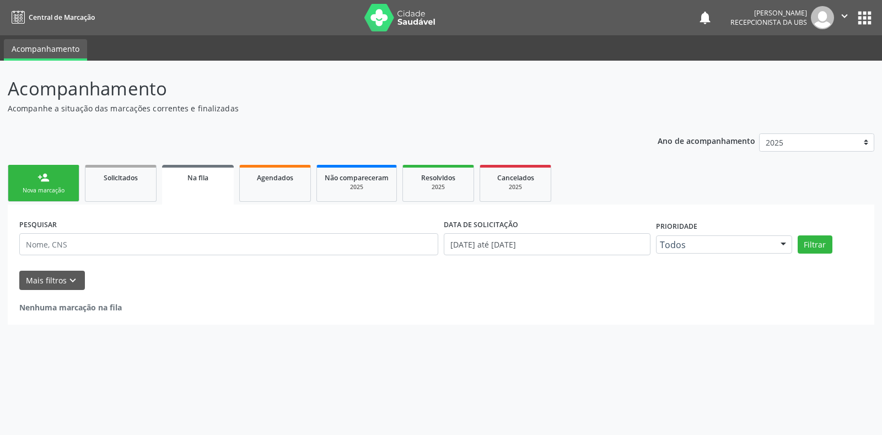
click at [68, 183] on link "person_add Nova marcação" at bounding box center [44, 183] width 72 height 37
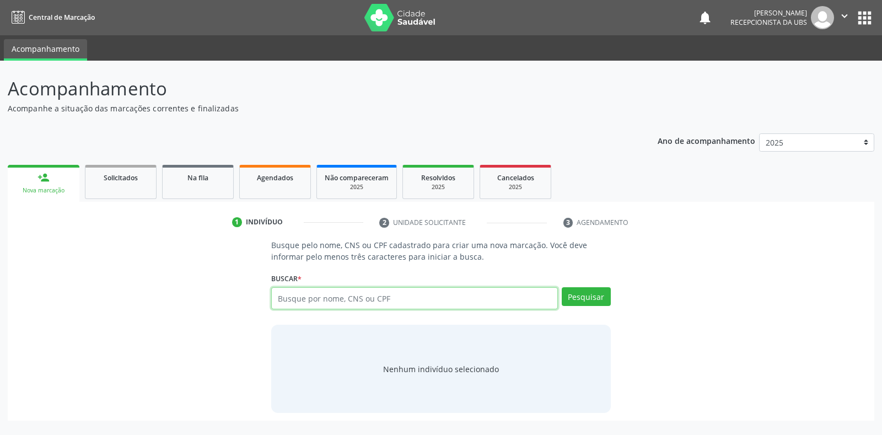
click at [392, 302] on input "text" at bounding box center [414, 298] width 286 height 22
paste input "700008295265606"
type input "700008295265606"
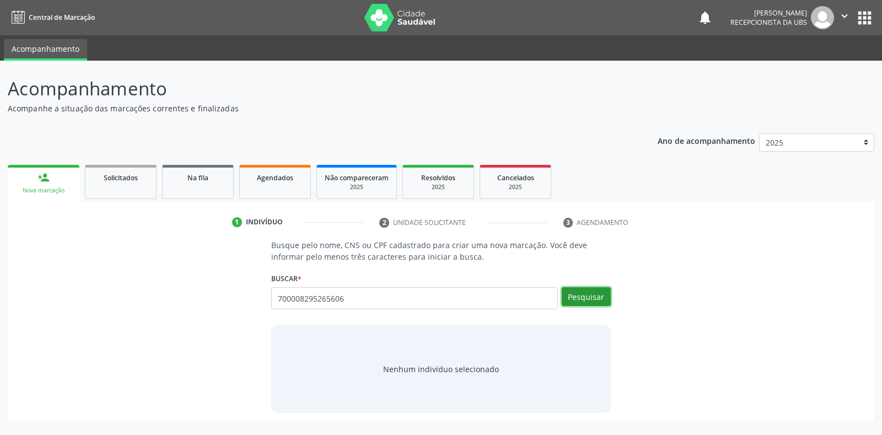
click at [571, 299] on button "Pesquisar" at bounding box center [585, 296] width 49 height 19
type input "700008295265606"
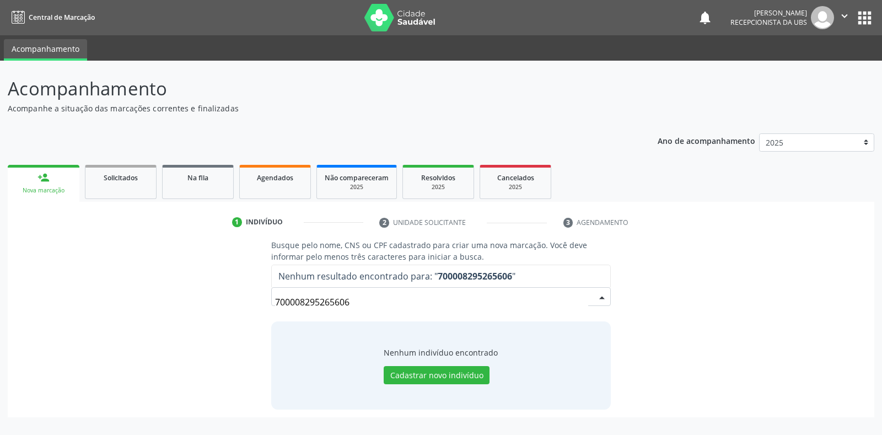
drag, startPoint x: 352, startPoint y: 300, endPoint x: 223, endPoint y: 302, distance: 128.9
click at [223, 302] on div "Busque pelo nome, CNS ou CPF cadastrado para criar uma nova marcação. Você deve…" at bounding box center [440, 324] width 851 height 170
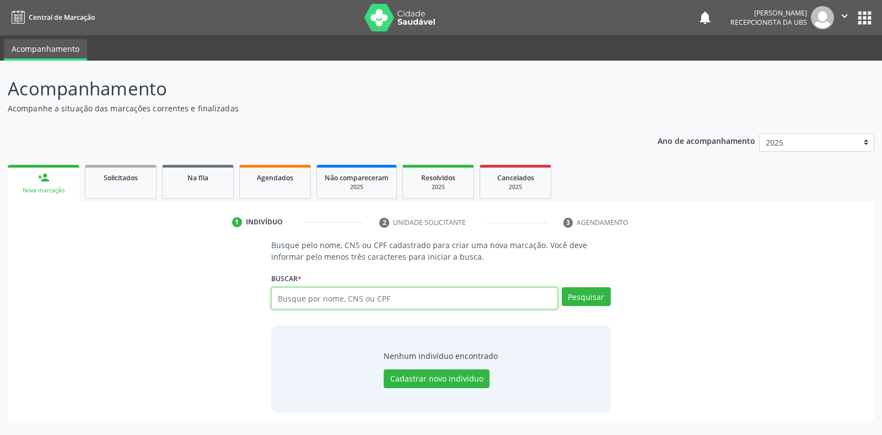
click at [375, 294] on input "text" at bounding box center [414, 298] width 286 height 22
paste input "005.158.954-07"
type input "005.158.954-07"
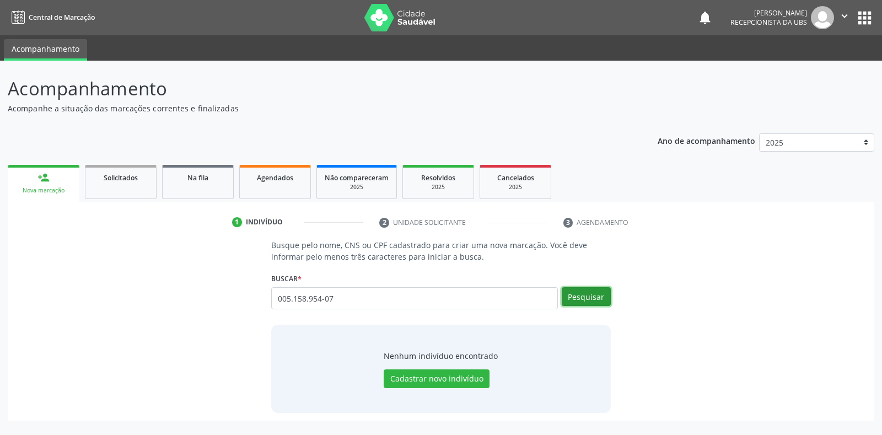
click at [589, 293] on button "Pesquisar" at bounding box center [585, 296] width 49 height 19
drag, startPoint x: 361, startPoint y: 298, endPoint x: 240, endPoint y: 285, distance: 121.9
click at [237, 297] on div "Busque pelo nome, CNS ou CPF cadastrado para criar uma nova marcação. Você deve…" at bounding box center [440, 326] width 851 height 174
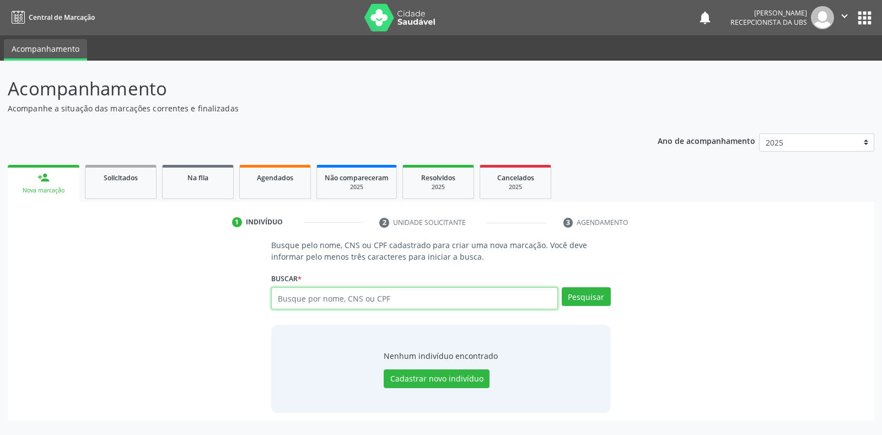
paste input "[PERSON_NAME]"
type input "[PERSON_NAME]"
click at [604, 302] on button "Pesquisar" at bounding box center [585, 296] width 49 height 19
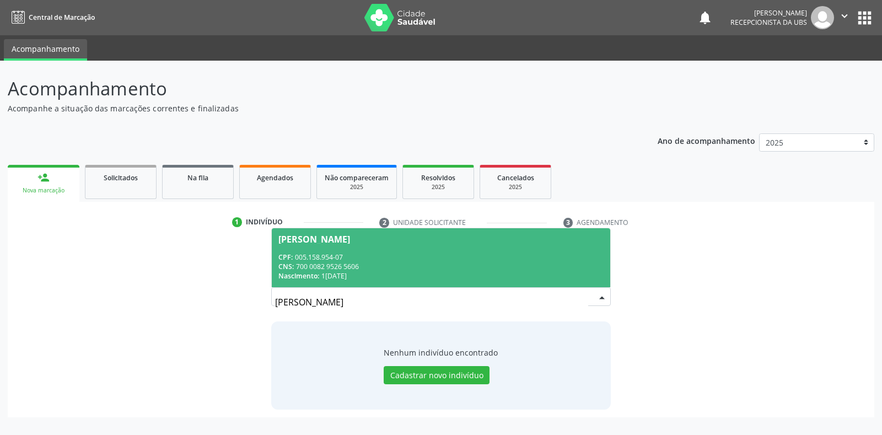
click at [439, 250] on span "[PERSON_NAME] CPF: 005.158.954-07 CNS: 700 0082 9526 5606 Nascimento: 1[DATE]" at bounding box center [441, 257] width 338 height 59
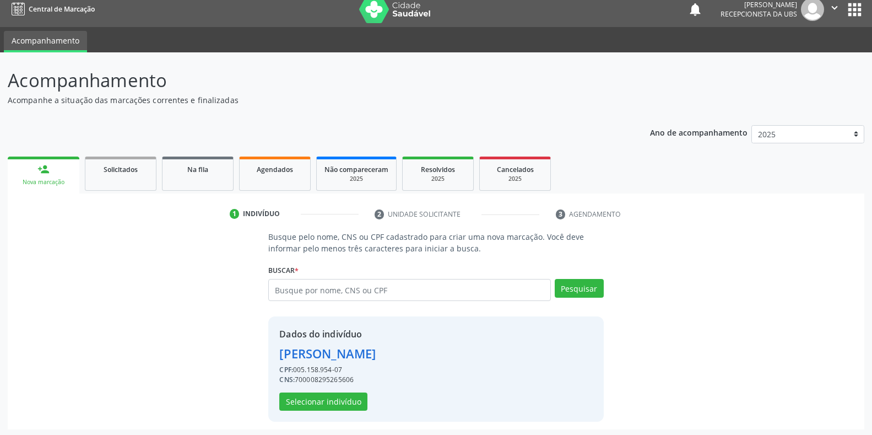
scroll to position [10, 0]
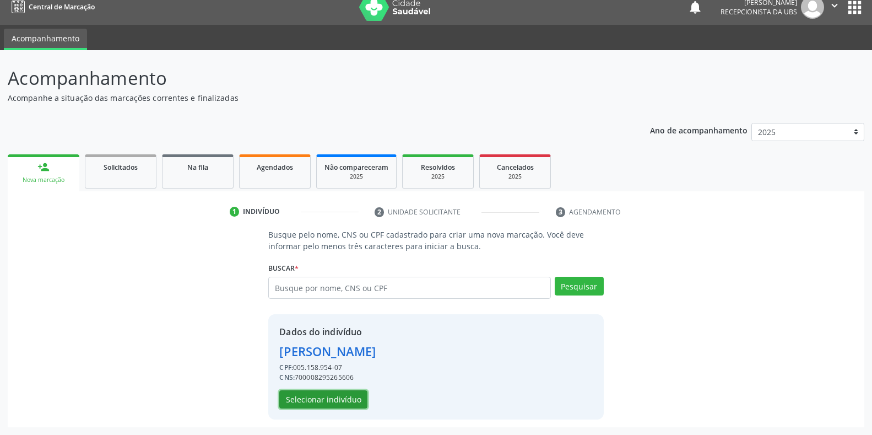
click at [333, 402] on button "Selecionar indivíduo" at bounding box center [323, 399] width 88 height 19
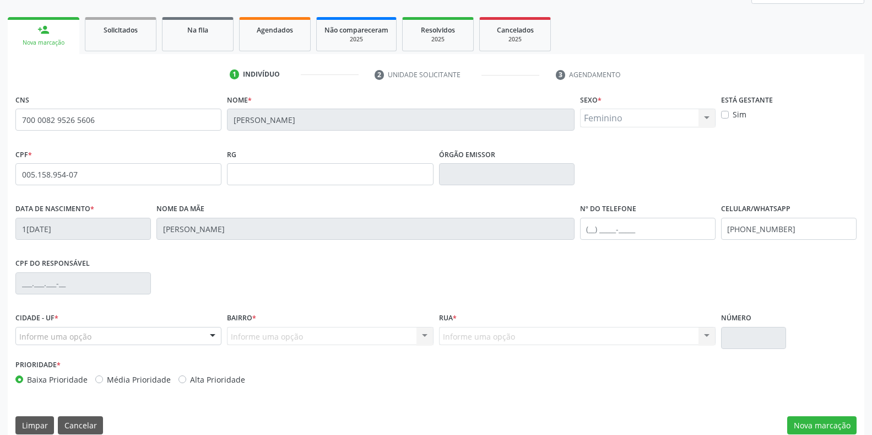
scroll to position [163, 0]
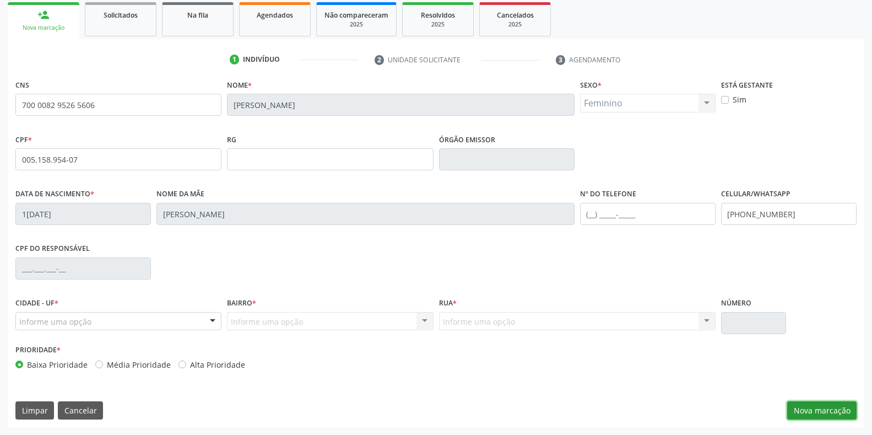
click at [811, 410] on button "Nova marcação" at bounding box center [821, 410] width 69 height 19
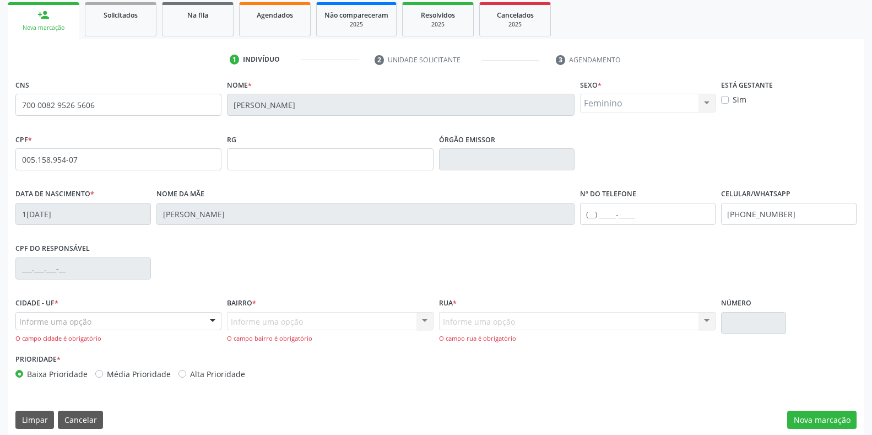
click at [139, 321] on div "Informe uma opção" at bounding box center [118, 321] width 206 height 19
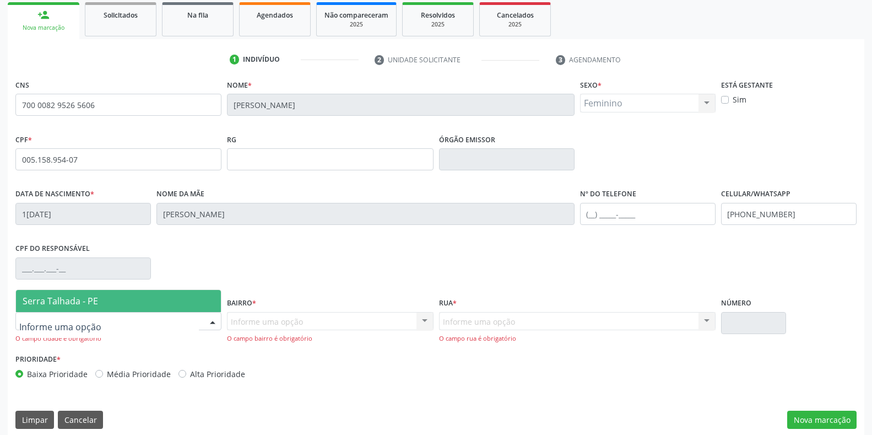
click at [83, 307] on span "Serra Talhada - PE" at bounding box center [118, 301] width 205 height 22
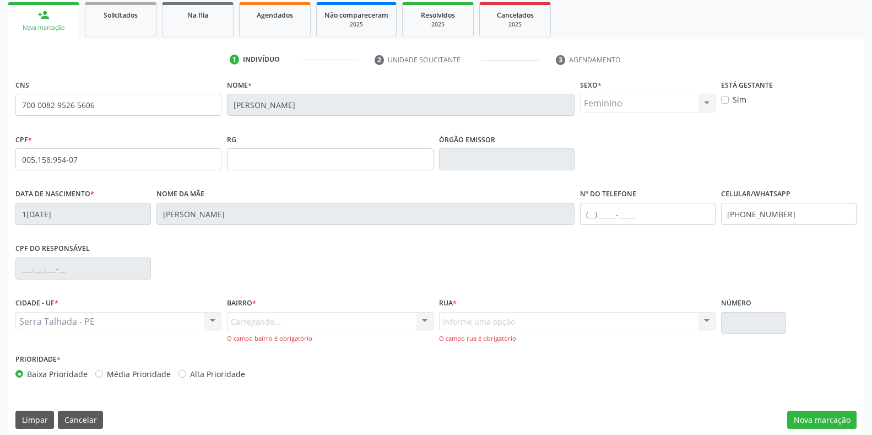
click at [301, 316] on div "Carregando... Nenhum resultado encontrado para: " " Nenhuma opção encontrada. D…" at bounding box center [330, 327] width 206 height 31
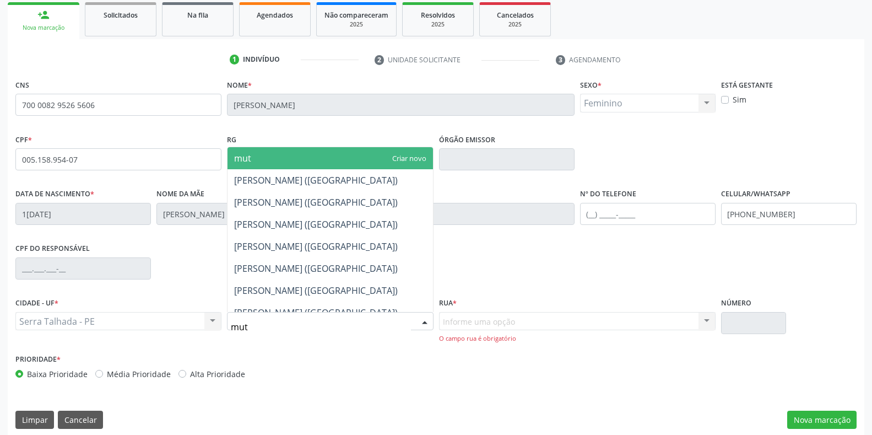
type input "muti"
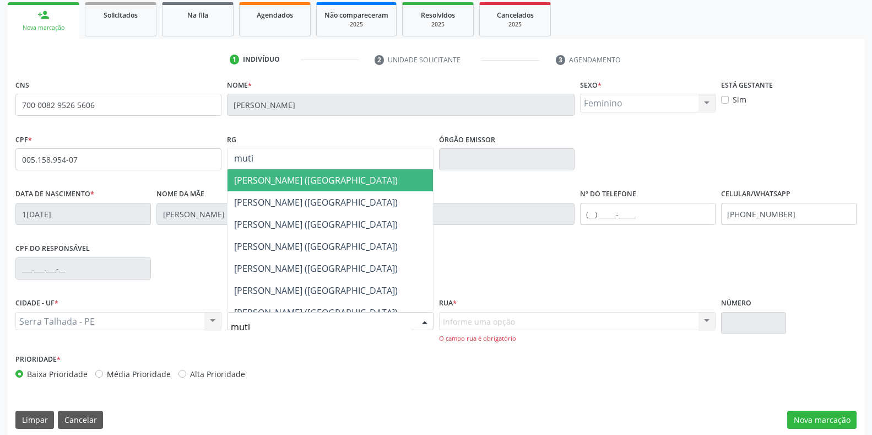
click at [314, 179] on span "[PERSON_NAME] ([GEOGRAPHIC_DATA])" at bounding box center [316, 180] width 164 height 12
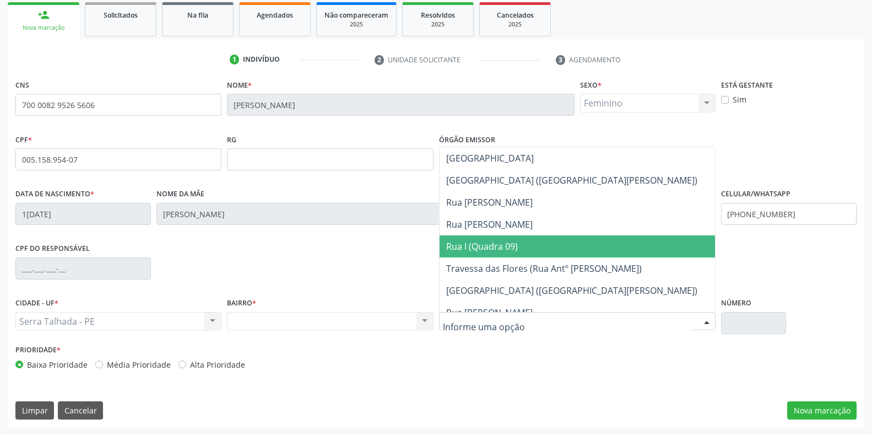
click at [498, 241] on span "Rua I (Quadra 09)" at bounding box center [482, 246] width 72 height 12
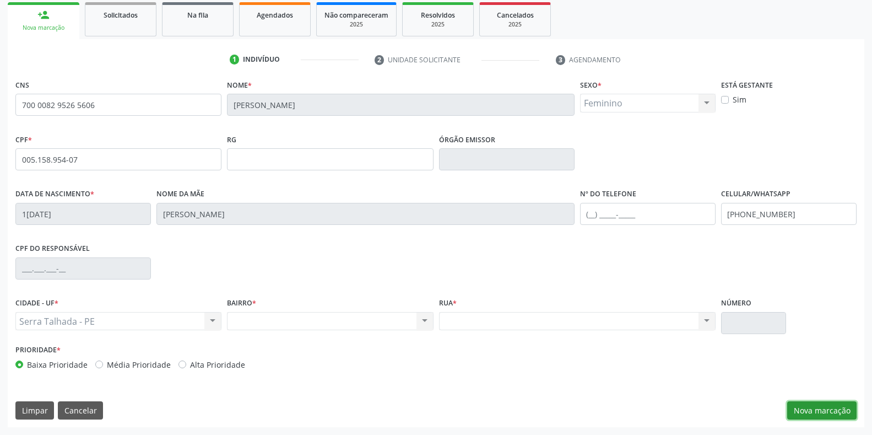
click at [815, 411] on button "Nova marcação" at bounding box center [821, 410] width 69 height 19
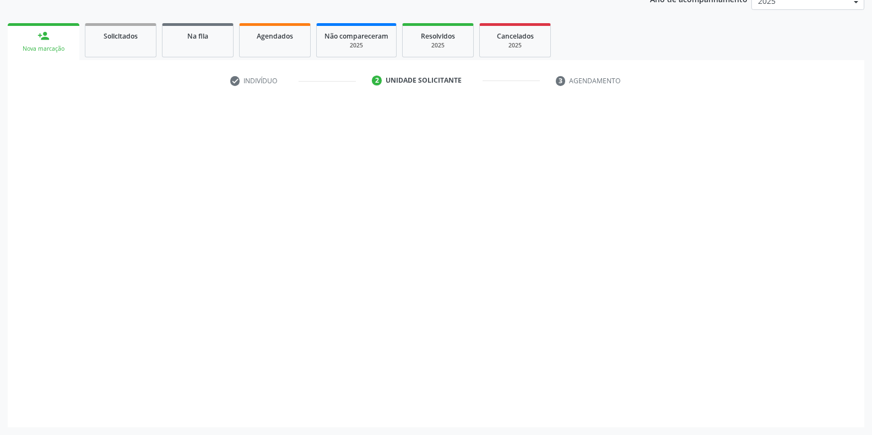
scroll to position [142, 0]
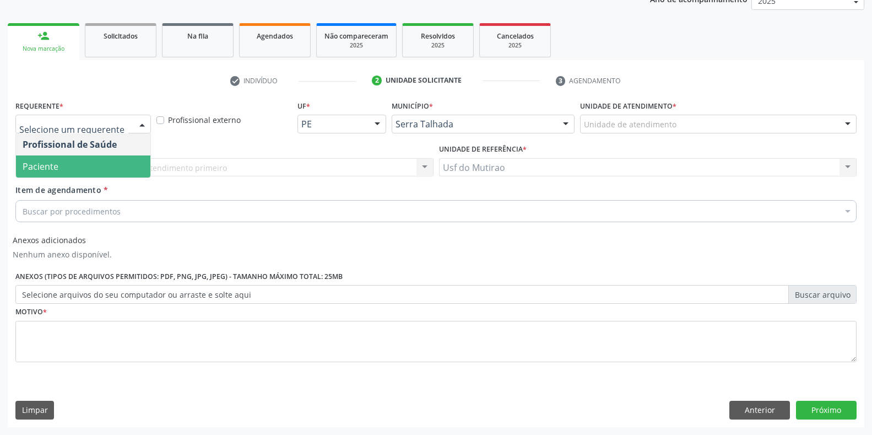
click at [40, 168] on span "Paciente" at bounding box center [41, 166] width 36 height 12
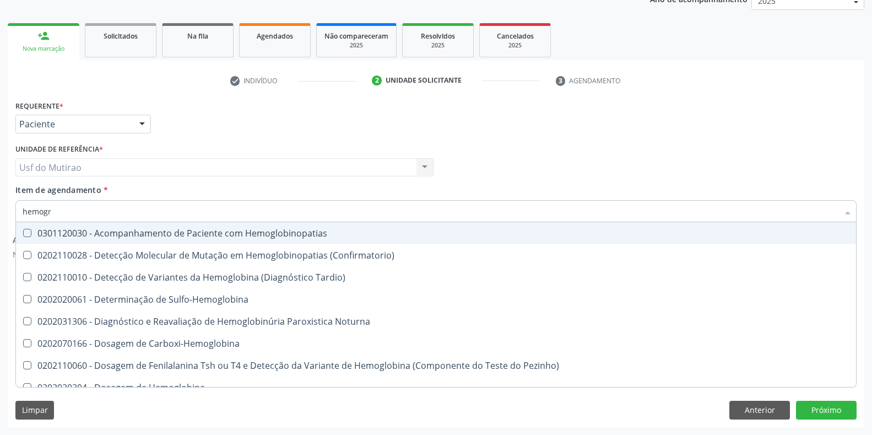
type input "hemogra"
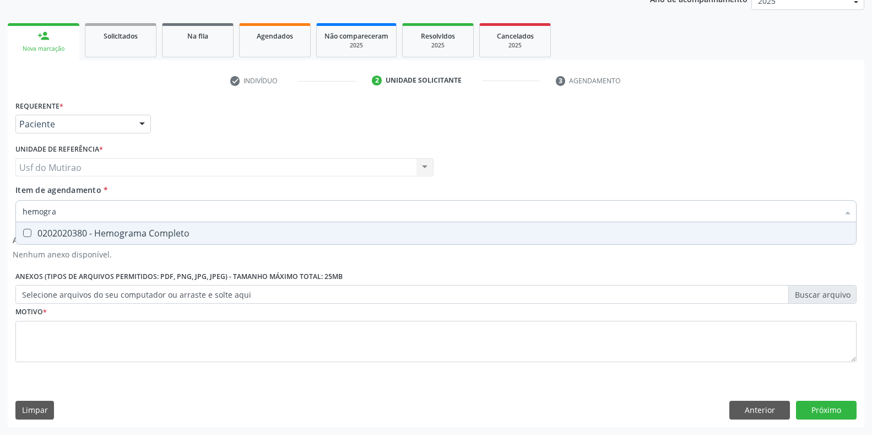
click at [54, 234] on div "0202020380 - Hemograma Completo" at bounding box center [436, 233] width 827 height 9
checkbox Completo "true"
drag, startPoint x: 58, startPoint y: 214, endPoint x: 0, endPoint y: 210, distance: 58.0
click at [0, 210] on div "Acompanhamento Acompanhe a situação das marcações correntes e finalizadas Relat…" at bounding box center [436, 177] width 872 height 516
type input "glicose"
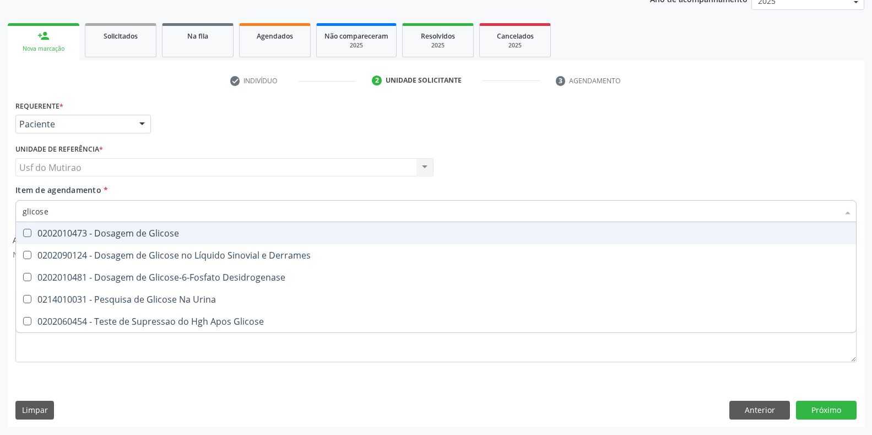
click at [122, 230] on div "0202010473 - Dosagem de Glicose" at bounding box center [436, 233] width 827 height 9
checkbox Glicose "true"
drag, startPoint x: 121, startPoint y: 210, endPoint x: 2, endPoint y: 208, distance: 119.0
click at [2, 208] on div "Acompanhamento Acompanhe a situação das marcações correntes e finalizadas Relat…" at bounding box center [436, 177] width 872 height 516
type input "anal"
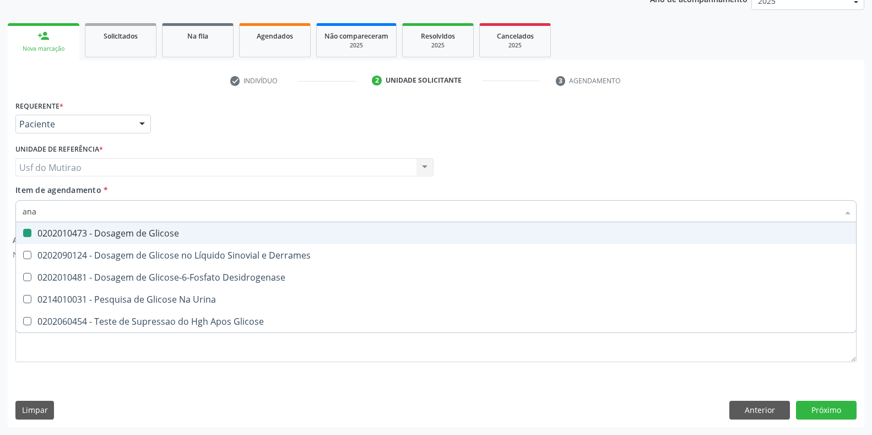
checkbox Glicose "false"
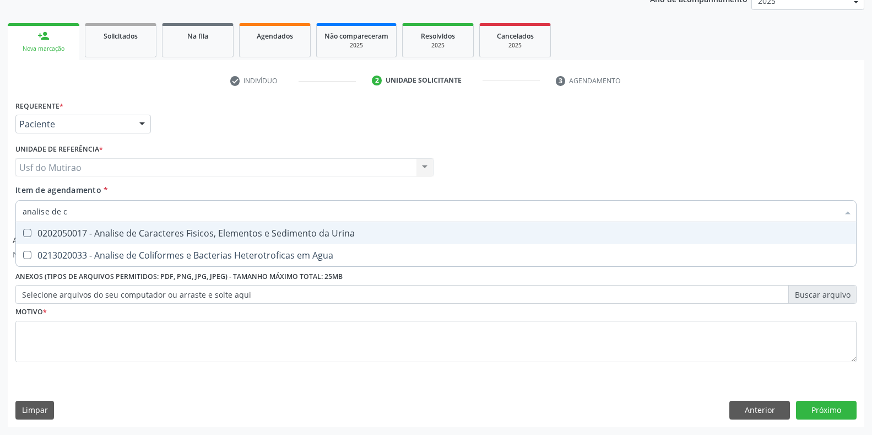
type input "analise de ca"
click at [156, 235] on div "0202050017 - Analise de Caracteres Fisicos, Elementos e Sedimento da Urina" at bounding box center [436, 233] width 827 height 9
checkbox Urina "true"
drag, startPoint x: 126, startPoint y: 210, endPoint x: 0, endPoint y: 204, distance: 126.3
click at [0, 204] on div "Acompanhamento Acompanhe a situação das marcações correntes e finalizadas Relat…" at bounding box center [436, 177] width 872 height 516
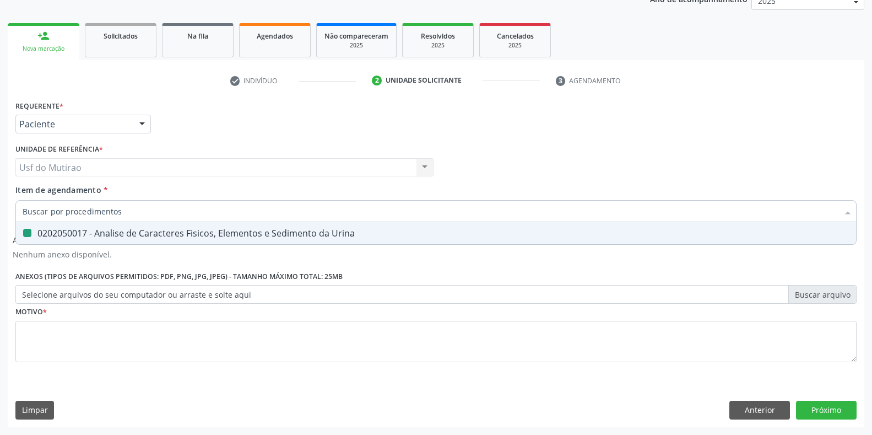
checkbox Urina "false"
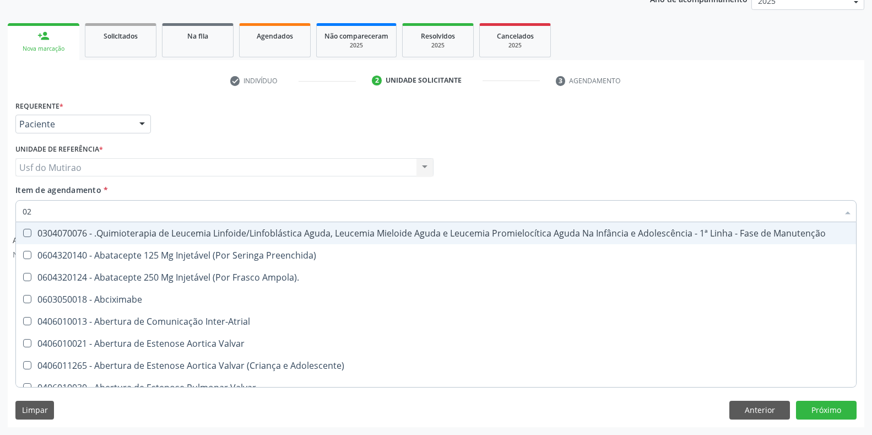
type input "020"
checkbox Fígado "true"
checkbox Coração "false"
checkbox Urina "false"
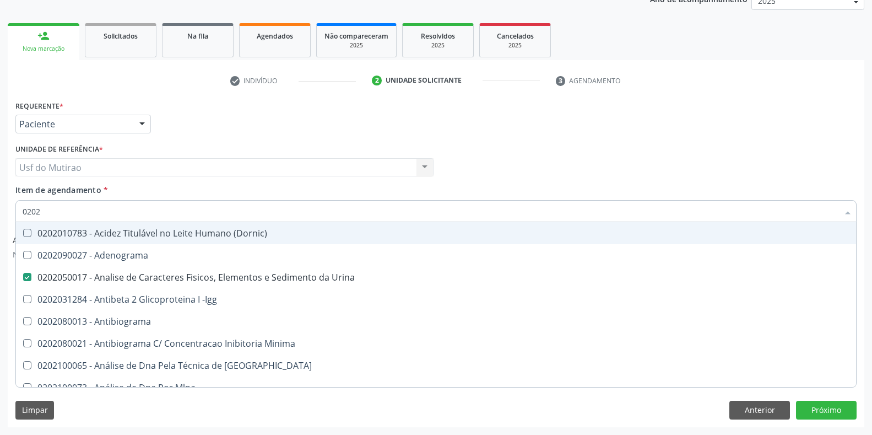
type input "02020"
checkbox Urina "true"
checkbox Creatinina "false"
checkbox Xi "true"
checkbox Glicose "false"
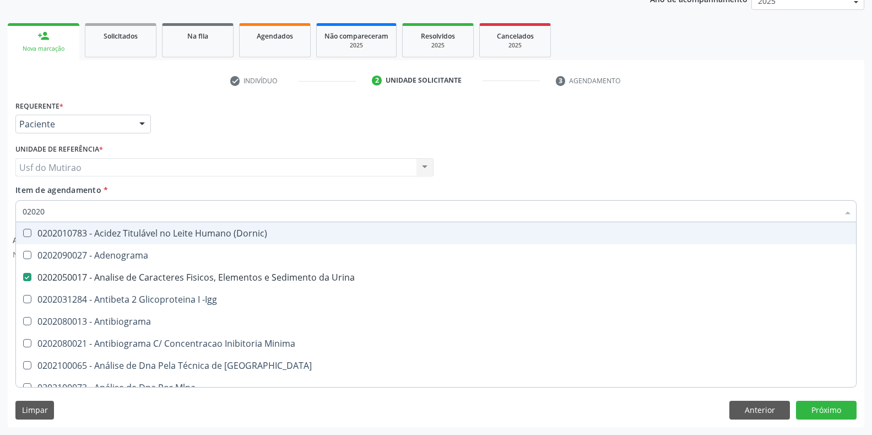
checkbox Zinco "true"
checkbox Completo "false"
type input "020203"
checkbox Urina "false"
checkbox Aminoacidos "true"
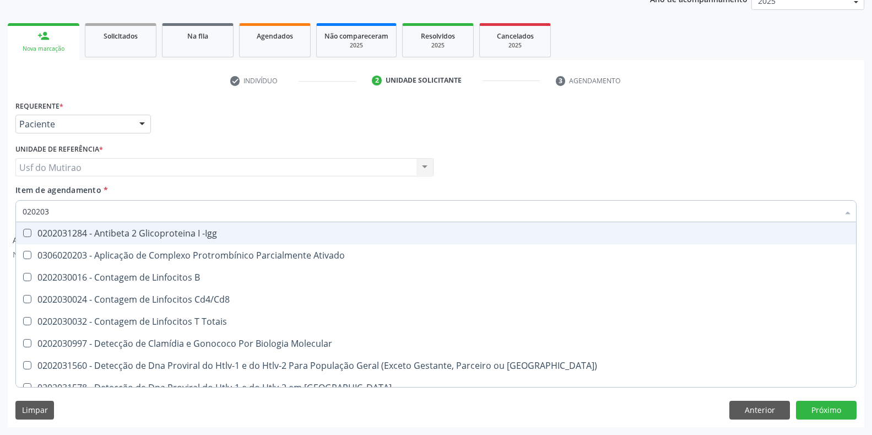
type input "0202030"
checkbox Completo "false"
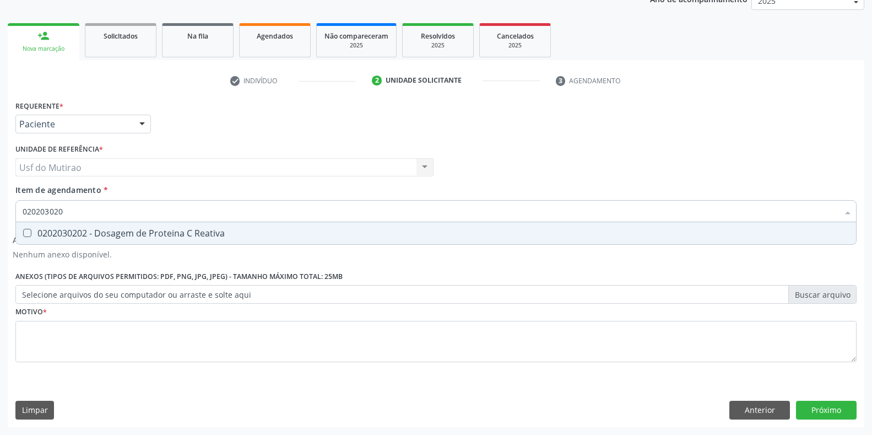
type input "0202030202"
click at [165, 236] on div "0202030202 - Dosagem de Proteina C Reativa" at bounding box center [436, 233] width 827 height 9
checkbox Reativa "true"
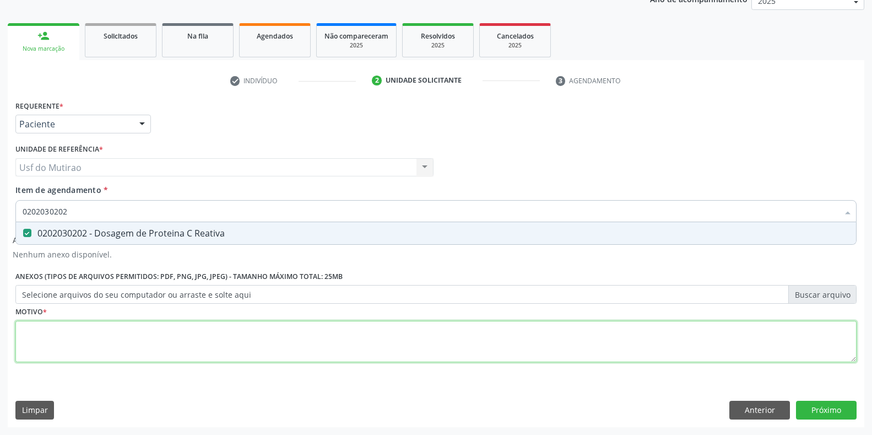
click at [180, 331] on div "Requerente * Paciente Profissional de Saúde Paciente Nenhum resultado encontrad…" at bounding box center [435, 238] width 841 height 280
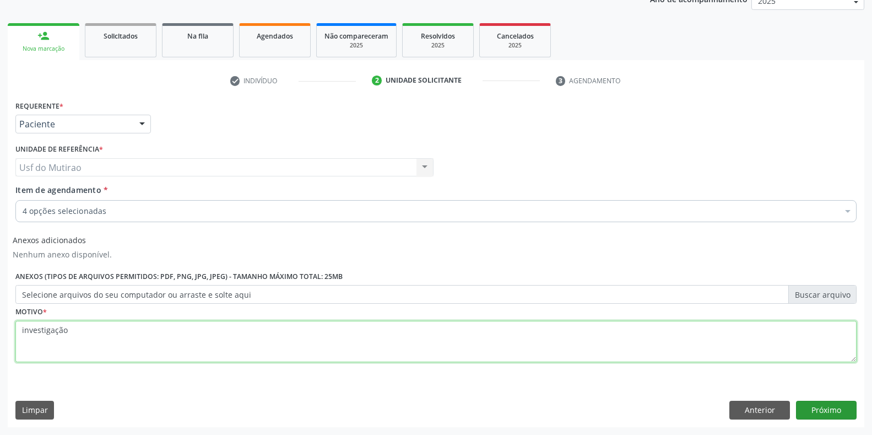
type textarea "investigação"
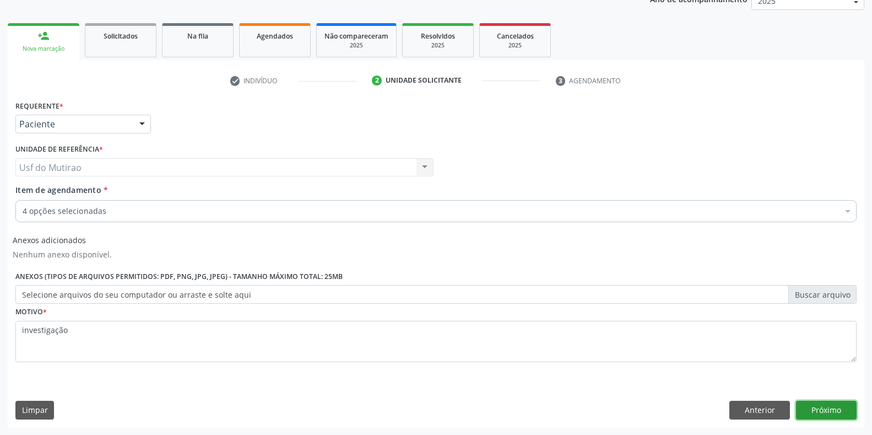
click at [808, 403] on button "Próximo" at bounding box center [826, 410] width 61 height 19
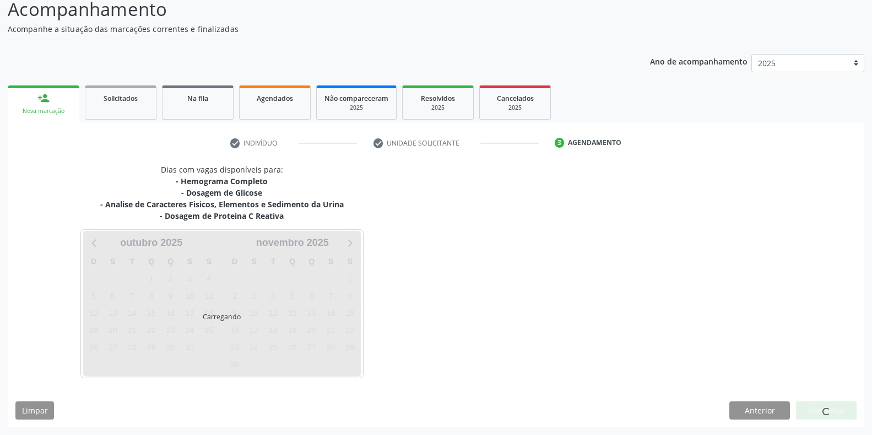
scroll to position [79, 0]
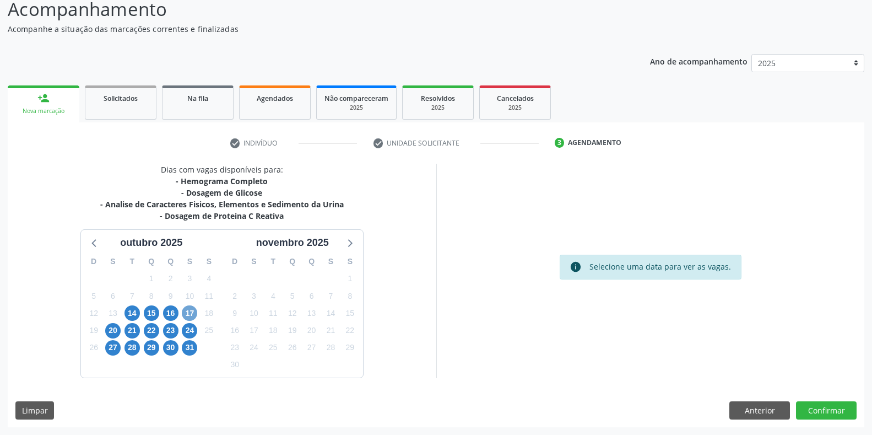
click at [190, 315] on span "17" at bounding box center [189, 312] width 15 height 15
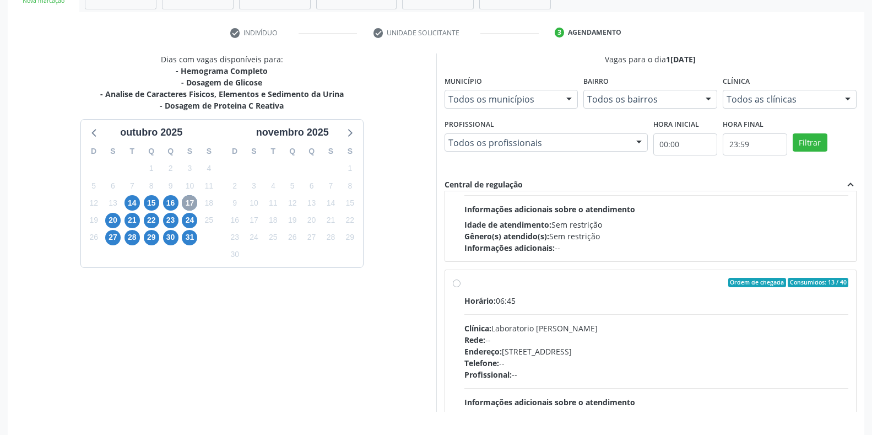
scroll to position [165, 0]
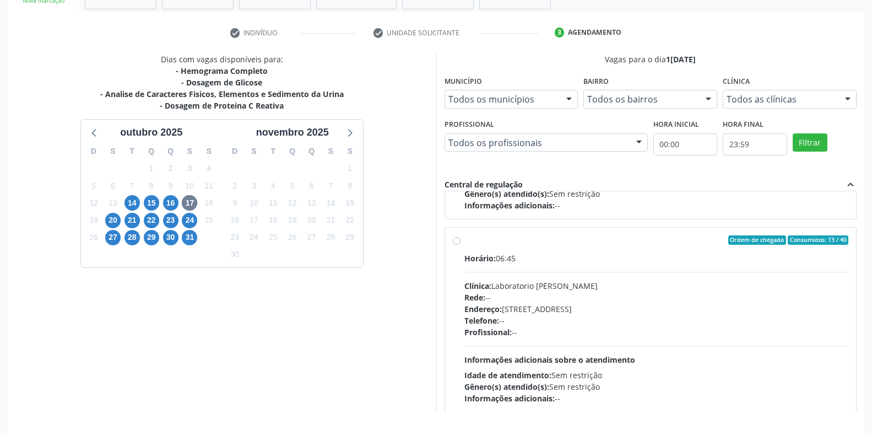
click at [563, 295] on div "Rede: --" at bounding box center [656, 297] width 385 height 12
click at [461, 245] on input "Ordem de chegada Consumidos: 13 / 40 Horário: 06:45 Clínica: Laboratorio [PERSO…" at bounding box center [457, 240] width 8 height 10
radio input "true"
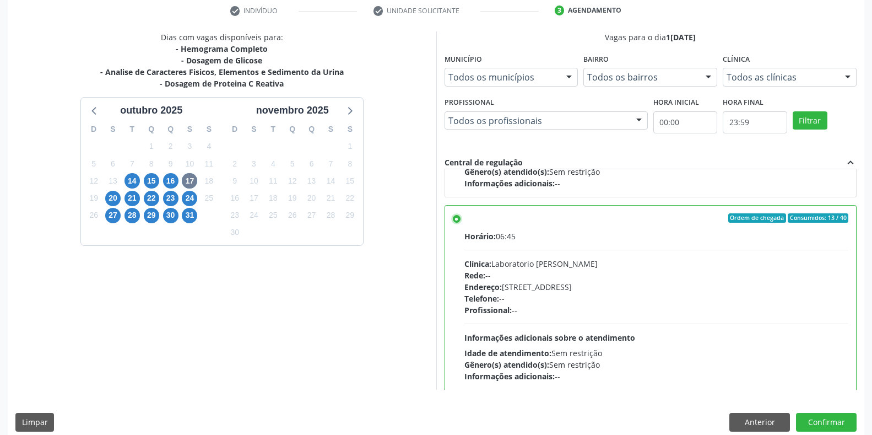
scroll to position [224, 0]
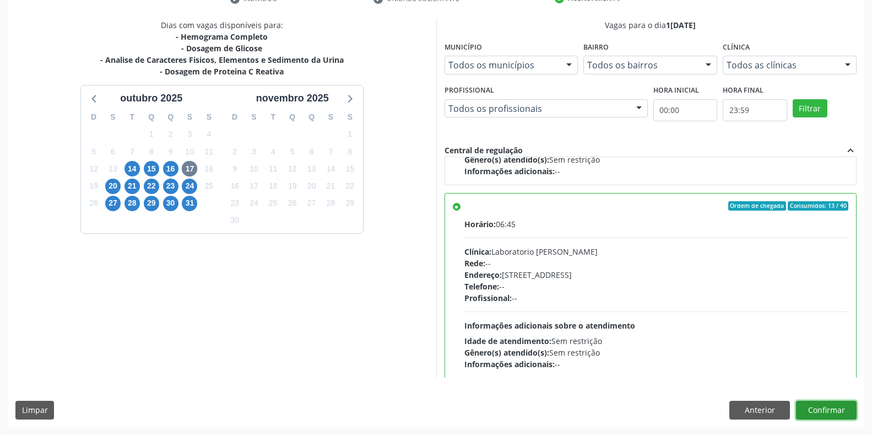
click at [815, 402] on button "Confirmar" at bounding box center [826, 410] width 61 height 19
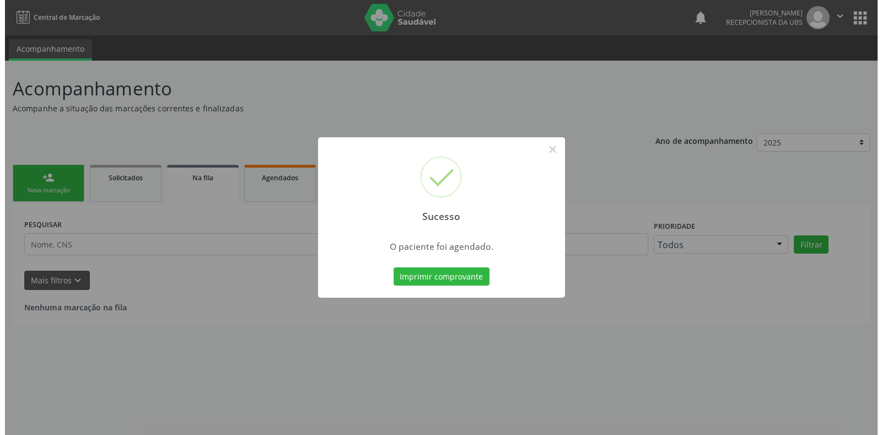
scroll to position [0, 0]
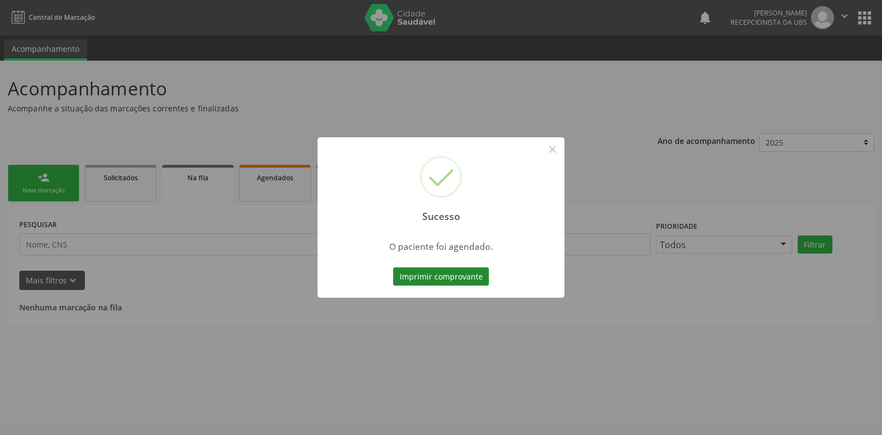
click at [456, 280] on button "Imprimir comprovante" at bounding box center [441, 276] width 96 height 19
